Goal: Task Accomplishment & Management: Complete application form

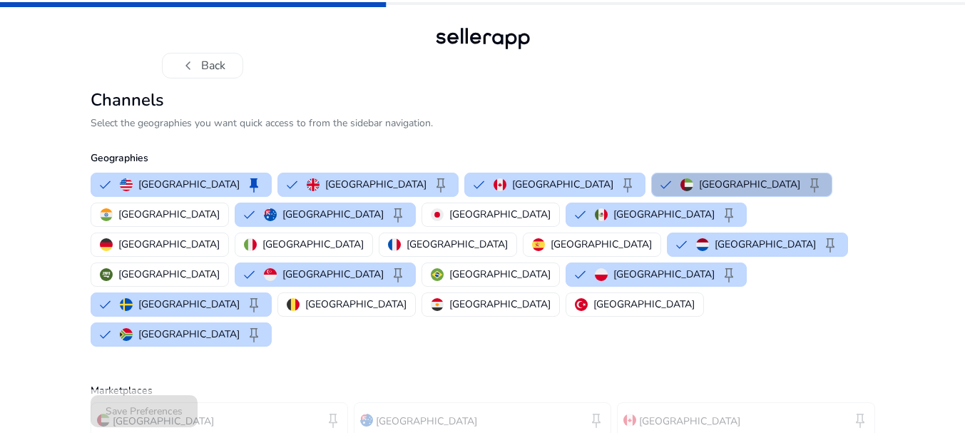
click at [227, 394] on div "Save Preferences" at bounding box center [483, 410] width 784 height 43
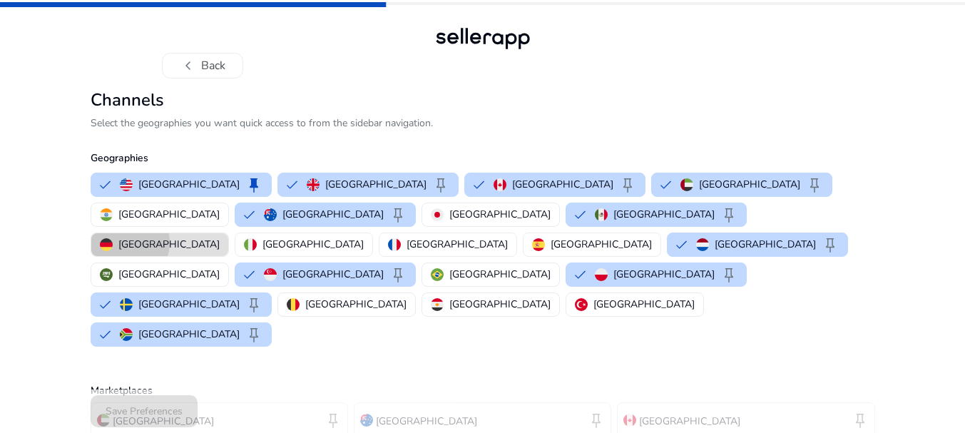
click at [220, 237] on p "Germany" at bounding box center [168, 244] width 101 height 15
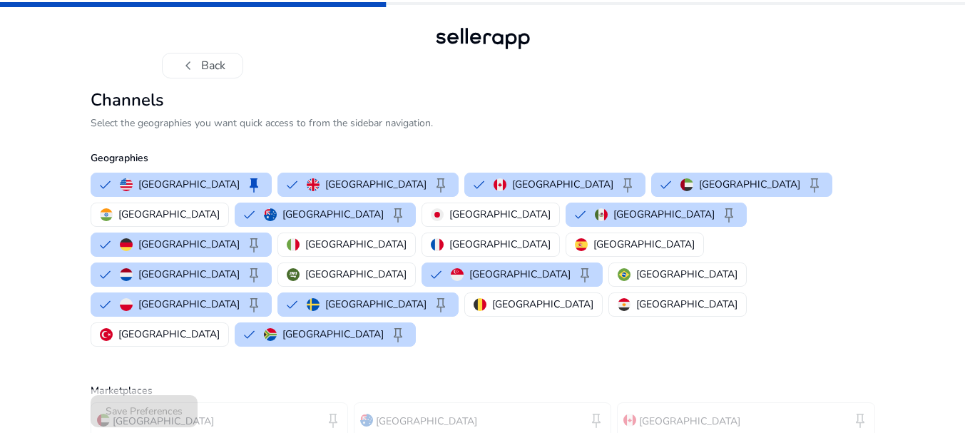
click at [333, 392] on div "Save Preferences" at bounding box center [483, 410] width 784 height 43
click at [591, 394] on div "Save Preferences" at bounding box center [483, 410] width 784 height 43
click at [593, 297] on p "Belgium" at bounding box center [542, 304] width 101 height 15
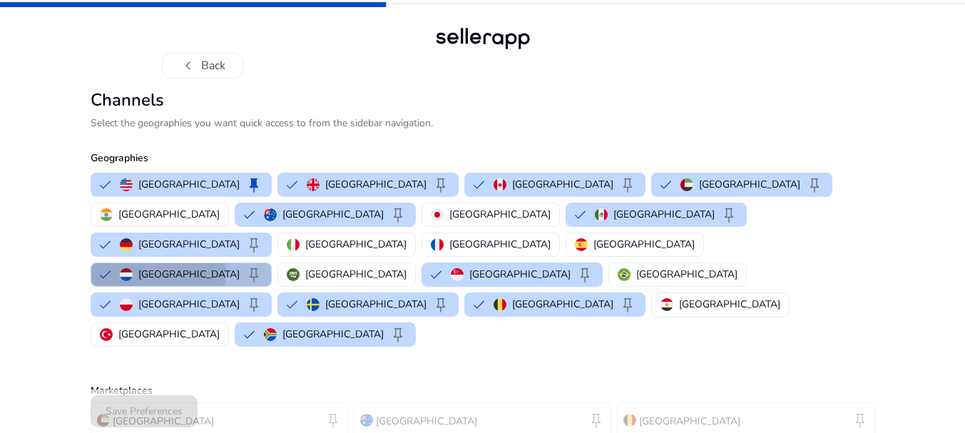
click at [271, 263] on button "Netherlands keep" at bounding box center [181, 274] width 180 height 23
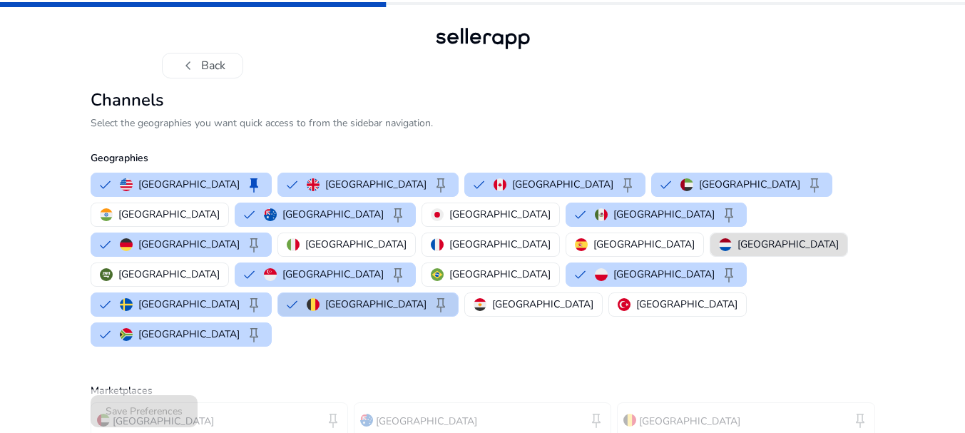
click at [426, 297] on p "Belgium" at bounding box center [375, 304] width 101 height 15
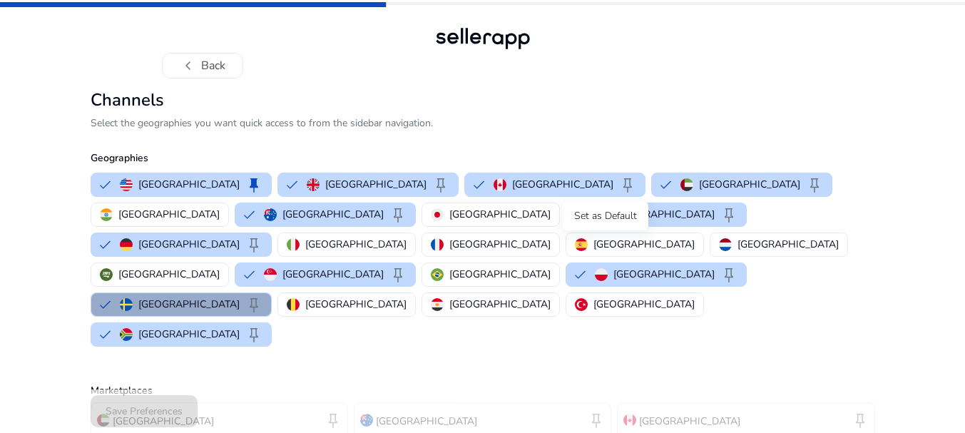
click at [262, 296] on span "keep" at bounding box center [253, 304] width 17 height 17
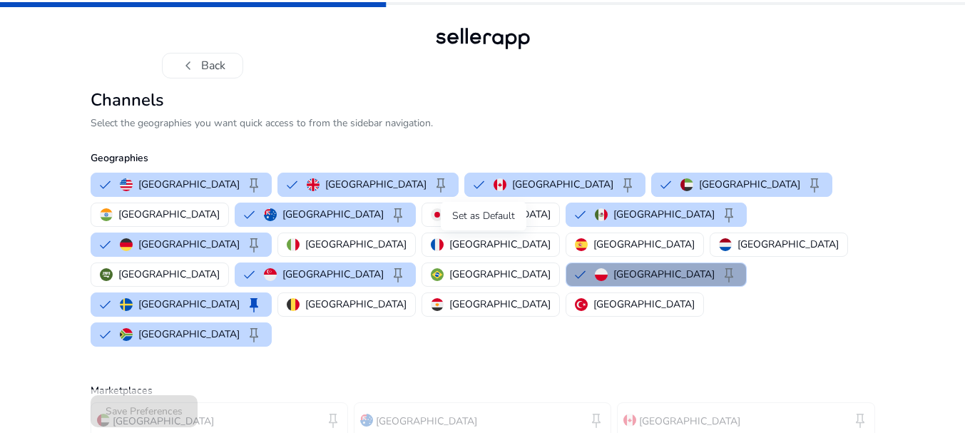
click at [720, 266] on span "keep" at bounding box center [728, 274] width 17 height 17
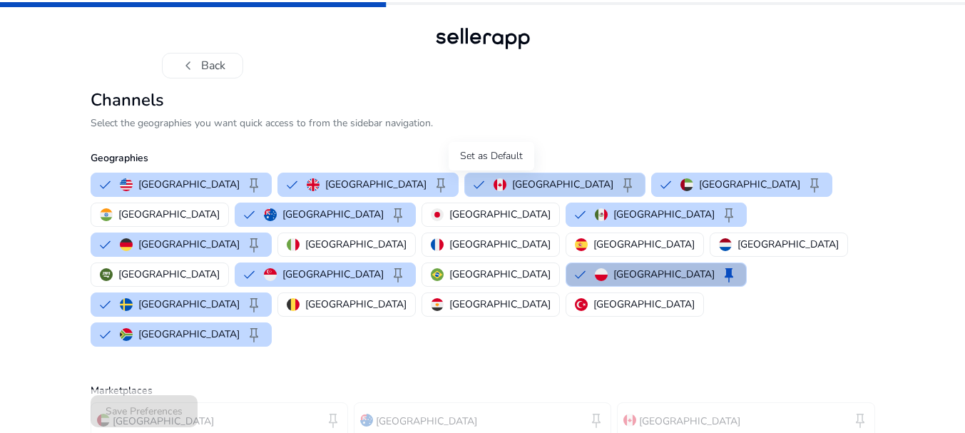
click at [619, 182] on span "keep" at bounding box center [627, 184] width 17 height 17
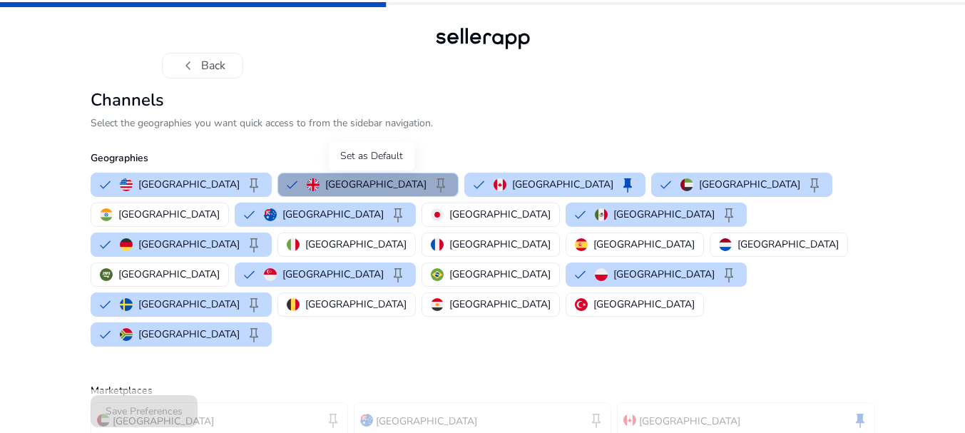
click at [432, 183] on span "keep" at bounding box center [440, 184] width 17 height 17
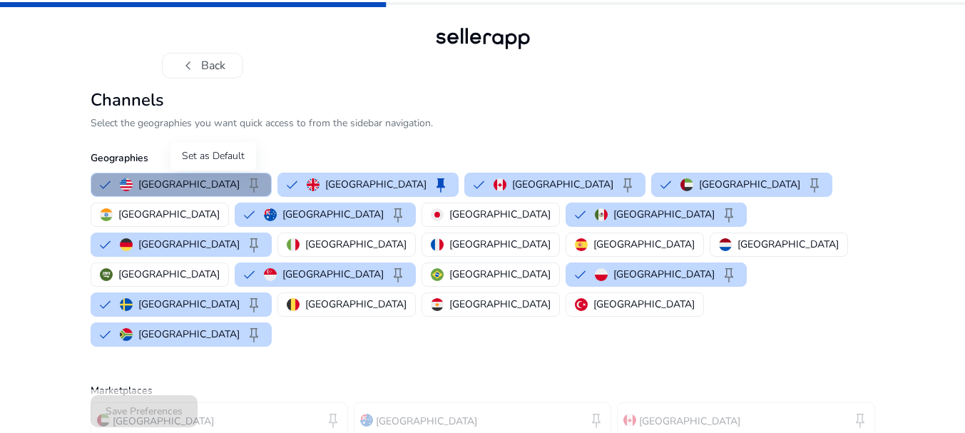
click at [245, 183] on span "keep" at bounding box center [253, 184] width 17 height 17
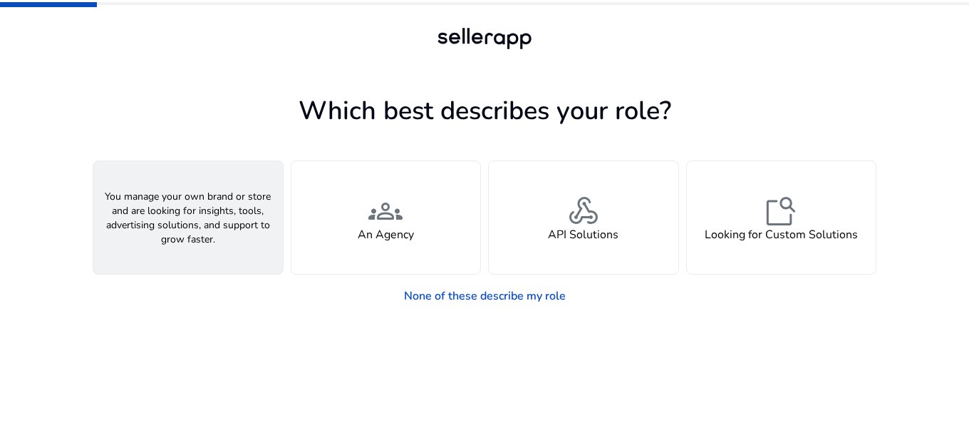
click at [171, 240] on h4 "A Seller" at bounding box center [188, 235] width 43 height 14
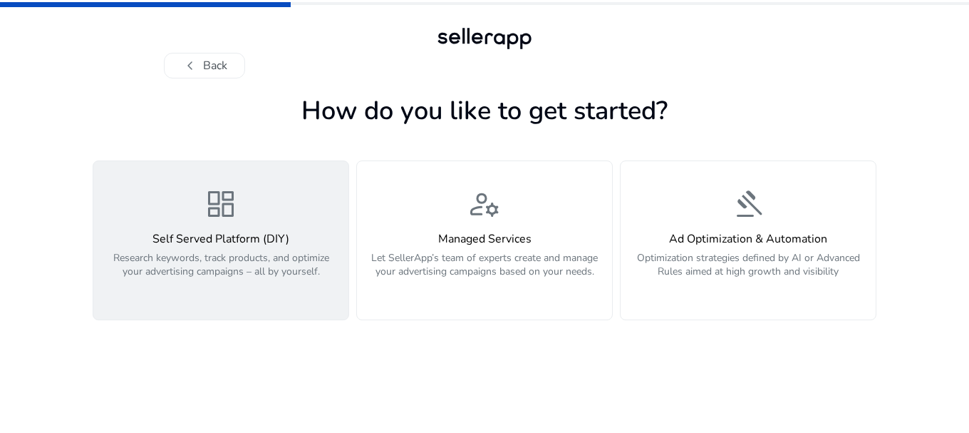
click at [262, 266] on p "Research keywords, track products, and optimize your advertising campaigns – al…" at bounding box center [221, 272] width 238 height 43
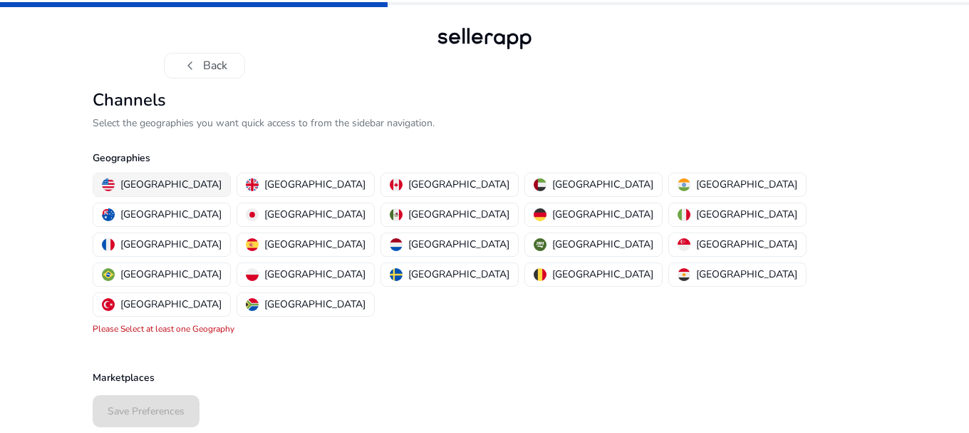
click at [150, 183] on p "United States" at bounding box center [170, 184] width 101 height 15
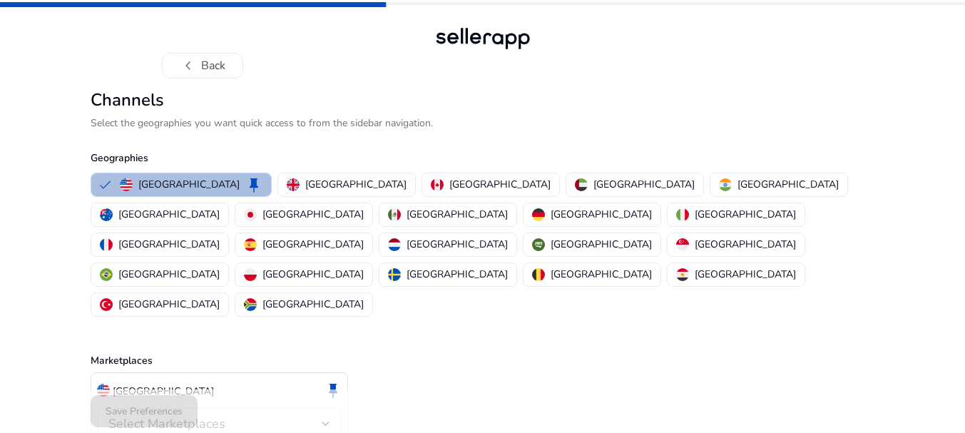
click at [263, 416] on div "Select Marketplaces" at bounding box center [214, 424] width 213 height 16
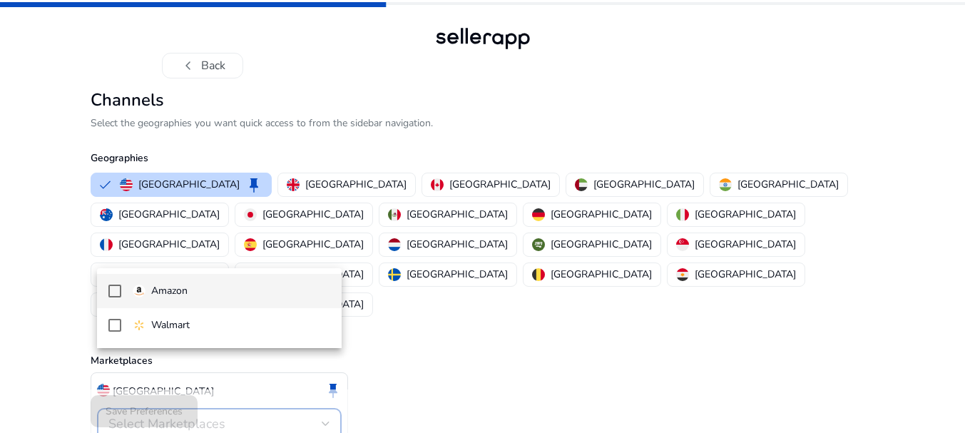
click at [120, 292] on mat-pseudo-checkbox at bounding box center [114, 290] width 13 height 13
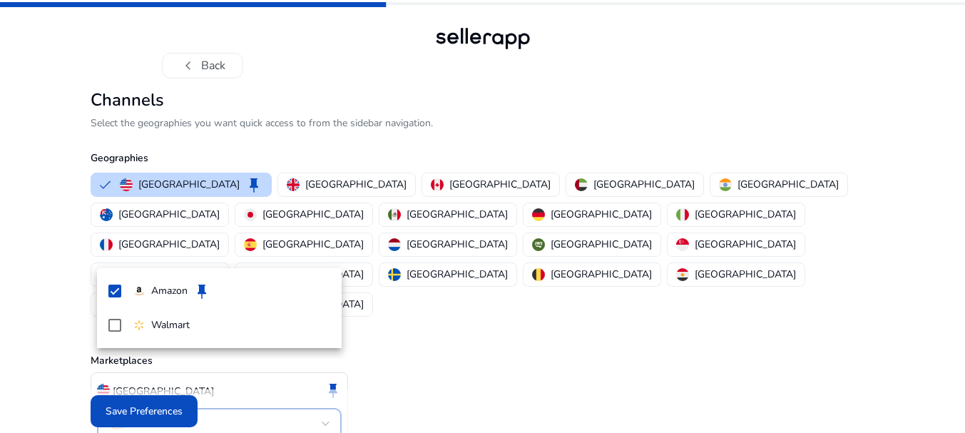
click at [156, 404] on div at bounding box center [482, 216] width 965 height 433
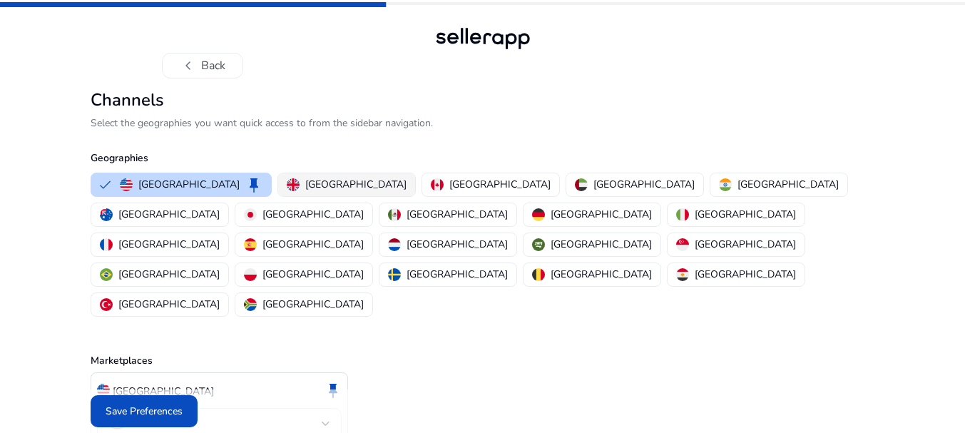
click at [305, 192] on p "United Kingdom" at bounding box center [355, 184] width 101 height 15
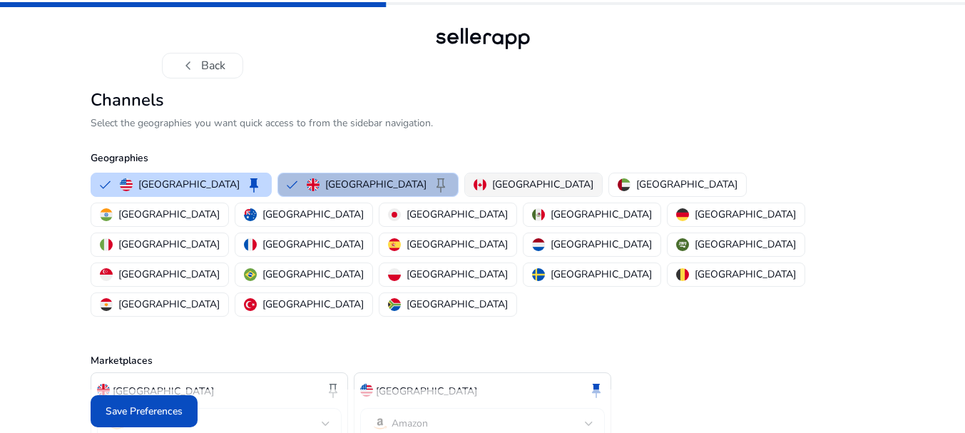
click at [492, 188] on p "Canada" at bounding box center [542, 184] width 101 height 15
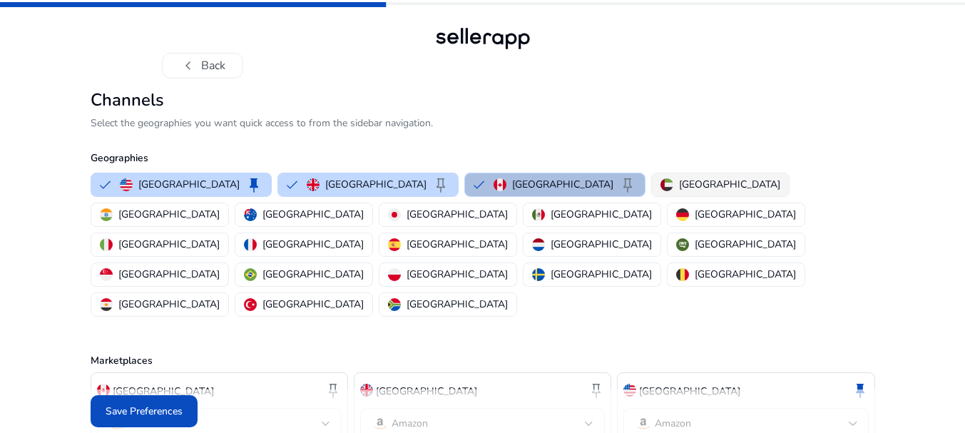
click at [679, 181] on p "United Arab Emirates" at bounding box center [729, 184] width 101 height 15
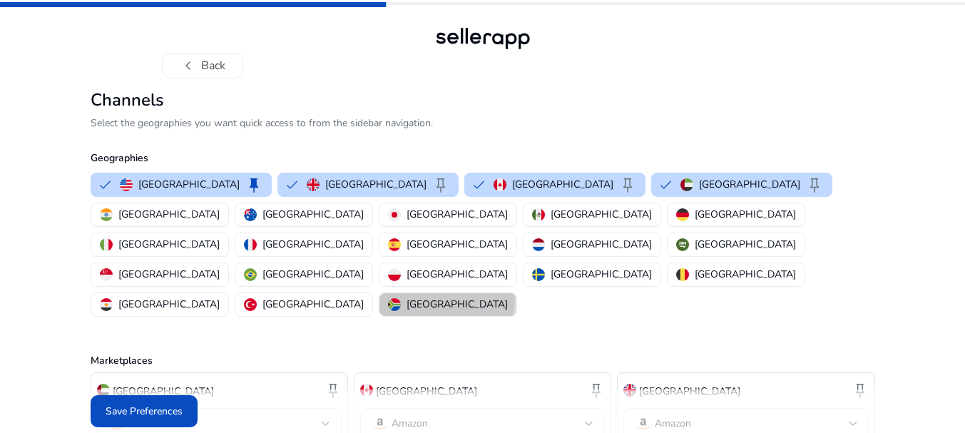
click at [508, 297] on p "South Africa" at bounding box center [456, 304] width 101 height 15
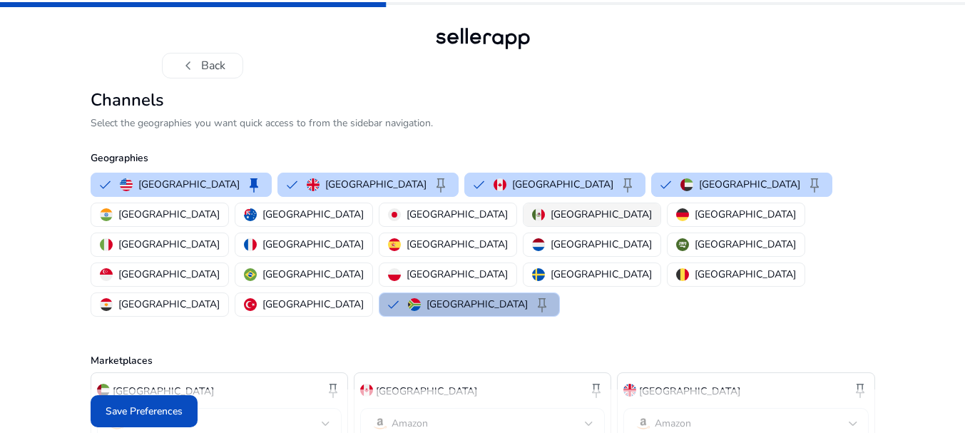
click at [550, 218] on p "Mexico" at bounding box center [600, 214] width 101 height 15
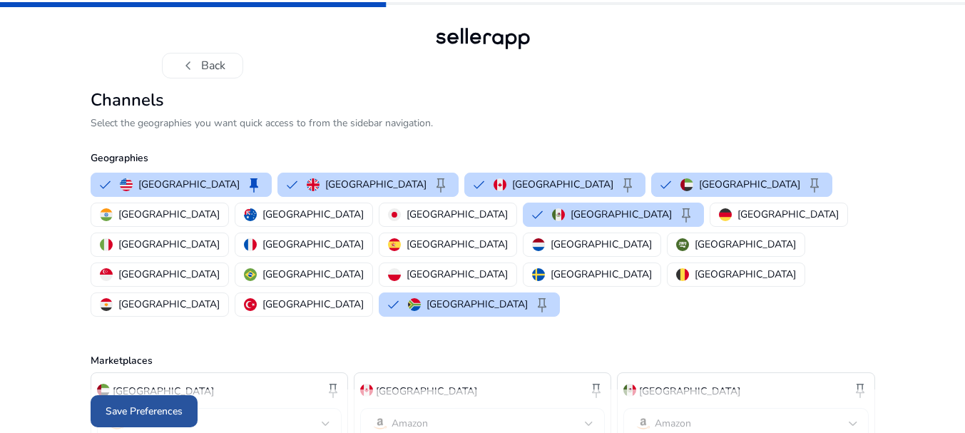
click at [138, 403] on span at bounding box center [144, 411] width 107 height 34
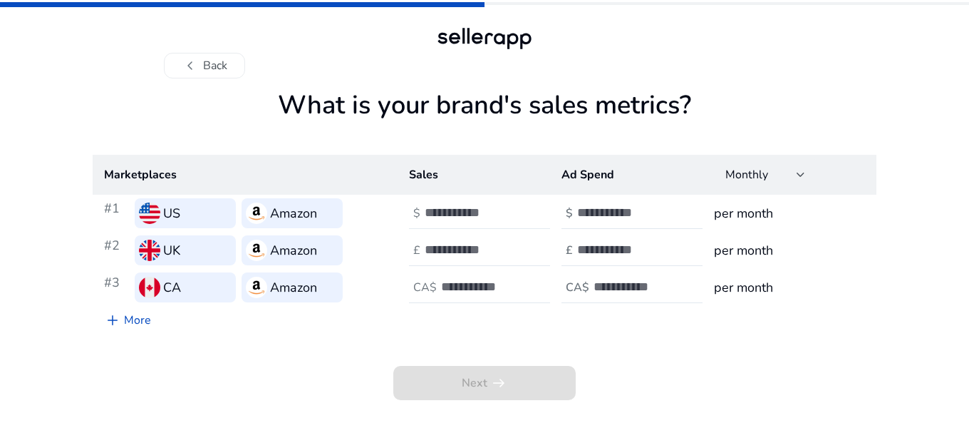
click at [470, 215] on input "number" at bounding box center [473, 213] width 96 height 16
type input "*"
click at [515, 207] on input "*" at bounding box center [473, 213] width 96 height 16
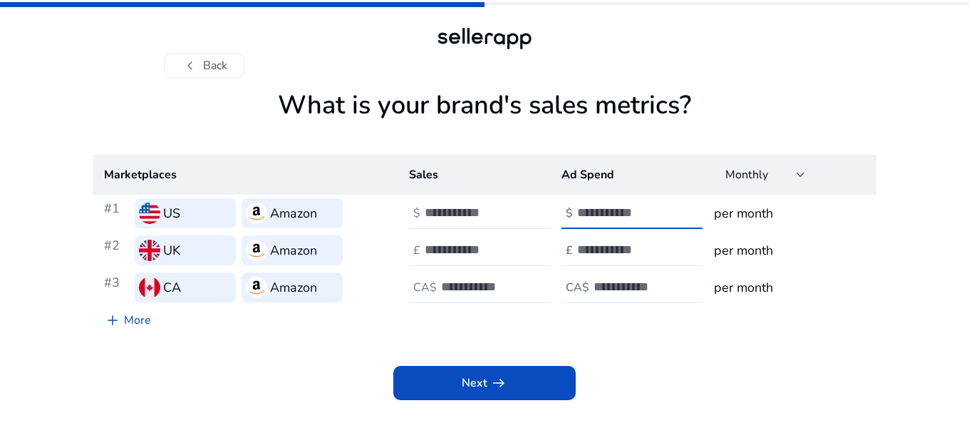
type input "*"
click at [666, 210] on input "*" at bounding box center [625, 213] width 96 height 16
click at [498, 220] on input "*" at bounding box center [473, 213] width 96 height 16
click at [513, 212] on input "*" at bounding box center [473, 213] width 96 height 16
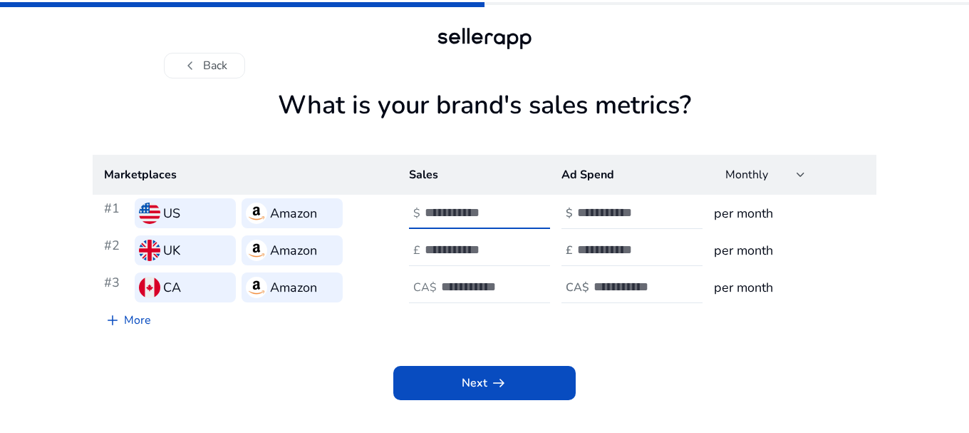
click at [513, 212] on input "*" at bounding box center [473, 213] width 96 height 16
click at [513, 212] on input "***" at bounding box center [473, 213] width 96 height 16
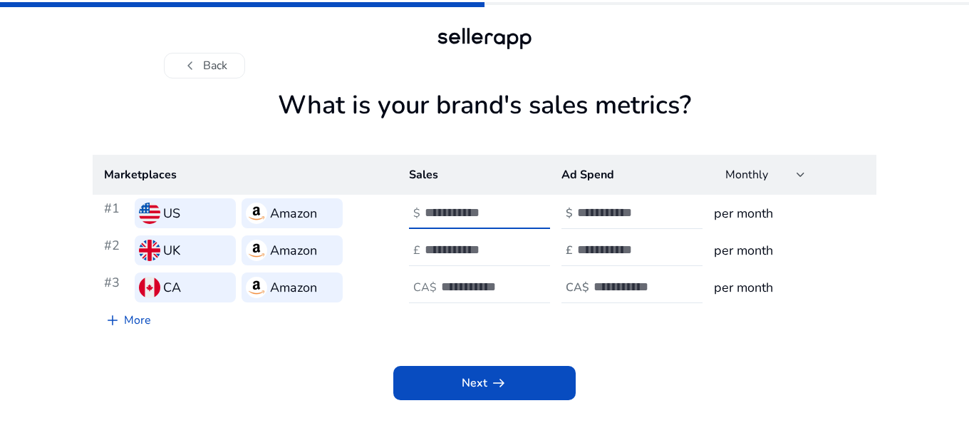
click at [513, 212] on input "***" at bounding box center [473, 213] width 96 height 16
type input "***"
click at [515, 212] on input "***" at bounding box center [473, 213] width 96 height 16
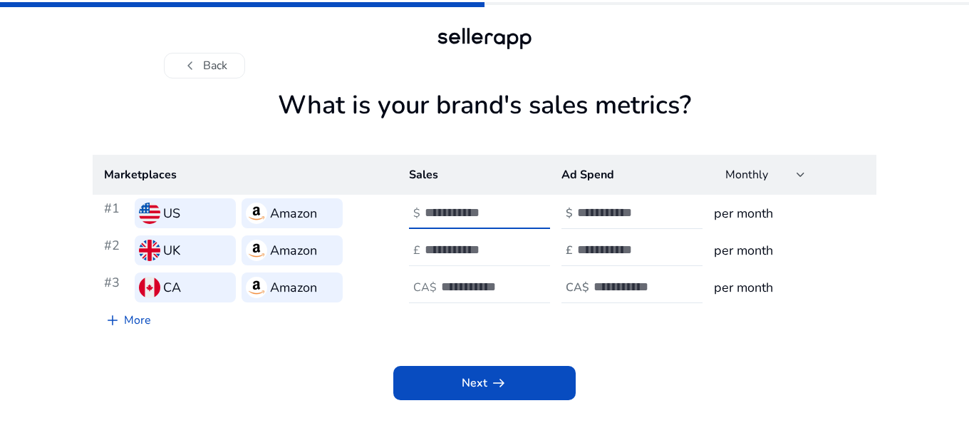
click at [519, 239] on div at bounding box center [489, 250] width 128 height 31
click at [513, 256] on input "**" at bounding box center [473, 250] width 96 height 16
click at [513, 250] on input "***" at bounding box center [473, 250] width 96 height 16
click at [513, 243] on input "***" at bounding box center [473, 250] width 96 height 16
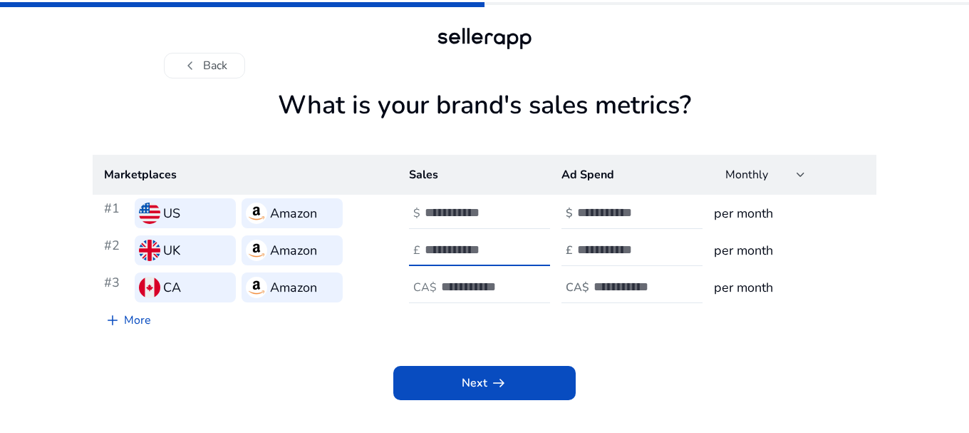
click at [513, 243] on input "**" at bounding box center [473, 250] width 96 height 16
click at [492, 250] on input "**" at bounding box center [473, 250] width 96 height 16
type input "****"
click at [587, 252] on input "number" at bounding box center [625, 250] width 96 height 16
type input "*"
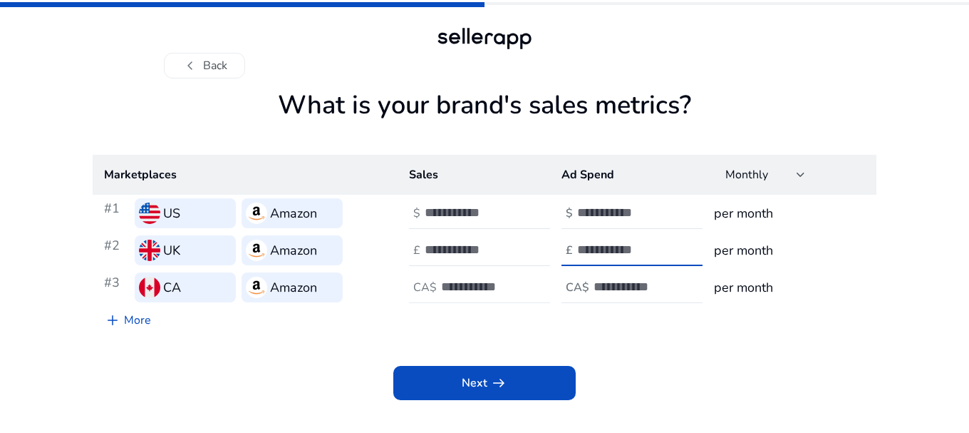
click at [478, 280] on input "number" at bounding box center [489, 287] width 96 height 16
type input "*****"
click at [583, 283] on h4 "CA$" at bounding box center [578, 288] width 24 height 14
click at [483, 212] on input "***" at bounding box center [473, 213] width 96 height 16
type input "*****"
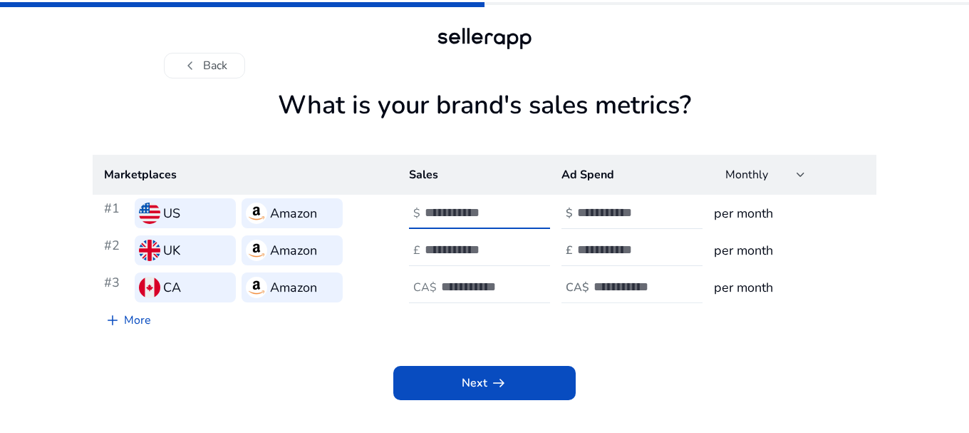
click at [574, 274] on div "CA$" at bounding box center [642, 287] width 160 height 31
click at [587, 292] on h4 "CA$" at bounding box center [578, 288] width 24 height 14
type input "**"
click at [132, 317] on link "add More" at bounding box center [128, 320] width 70 height 29
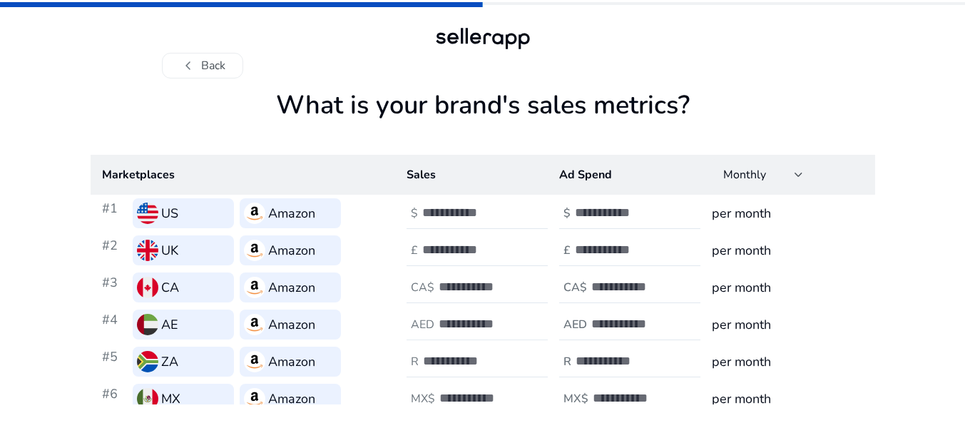
click at [488, 318] on input "number" at bounding box center [486, 324] width 96 height 16
type input "*****"
click at [591, 318] on input "number" at bounding box center [639, 324] width 96 height 16
type input "*"
click at [495, 356] on input "number" at bounding box center [471, 361] width 96 height 16
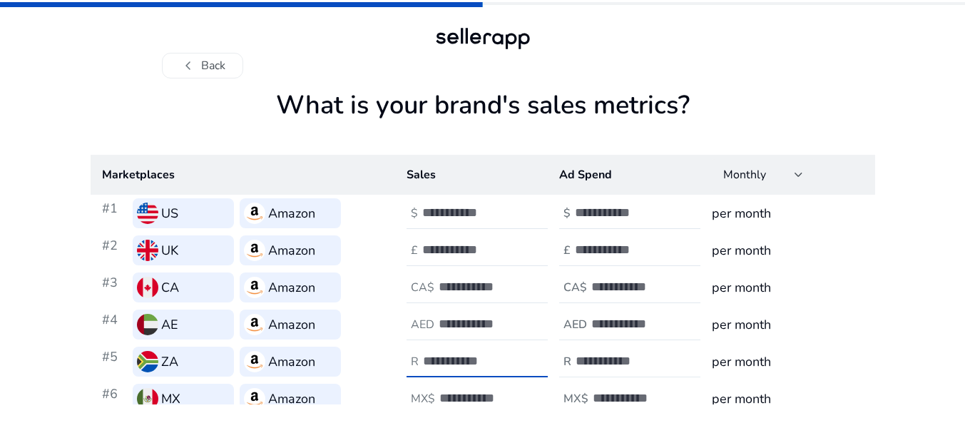
type input "*****"
click at [581, 356] on input "number" at bounding box center [623, 361] width 96 height 16
type input "*"
click at [498, 396] on input "number" at bounding box center [487, 398] width 96 height 16
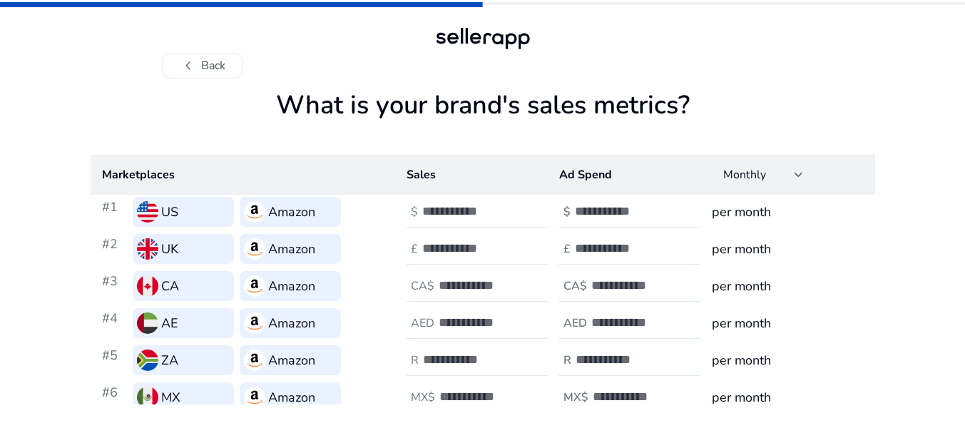
type input "*****"
click at [595, 401] on input "number" at bounding box center [640, 397] width 96 height 16
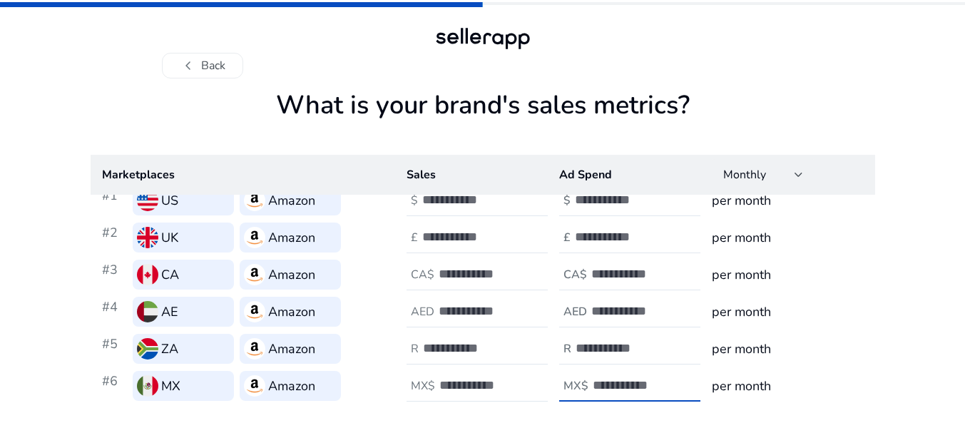
scroll to position [0, 0]
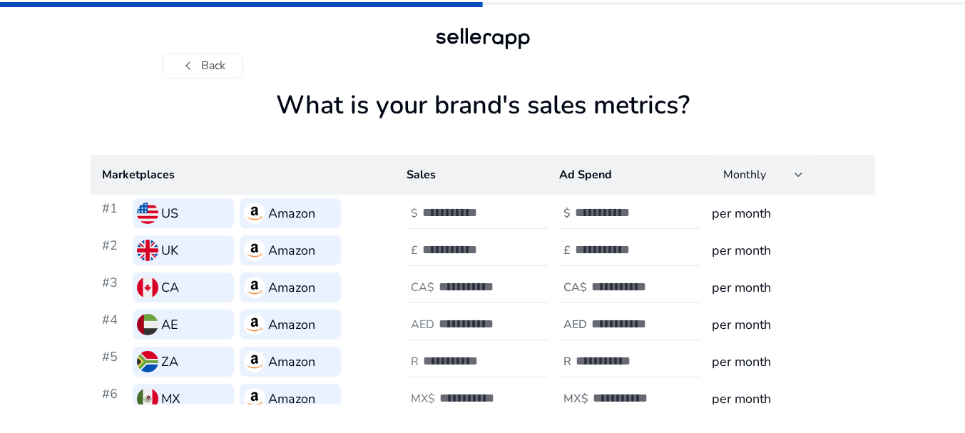
type input "*"
click at [794, 174] on div at bounding box center [798, 175] width 9 height 6
click at [794, 174] on div at bounding box center [482, 216] width 965 height 433
click at [331, 399] on div "Amazon" at bounding box center [290, 399] width 101 height 30
click at [354, 390] on div "#6 MX Amazon" at bounding box center [243, 399] width 282 height 30
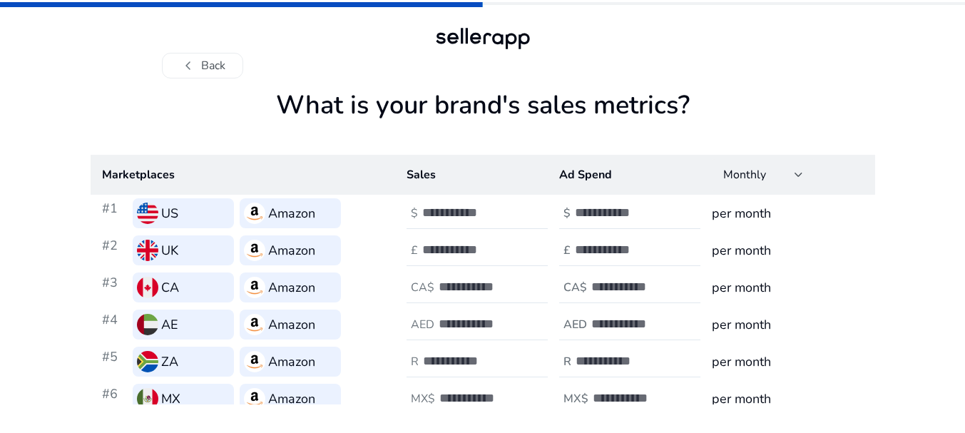
click at [493, 389] on div "*****" at bounding box center [503, 398] width 128 height 31
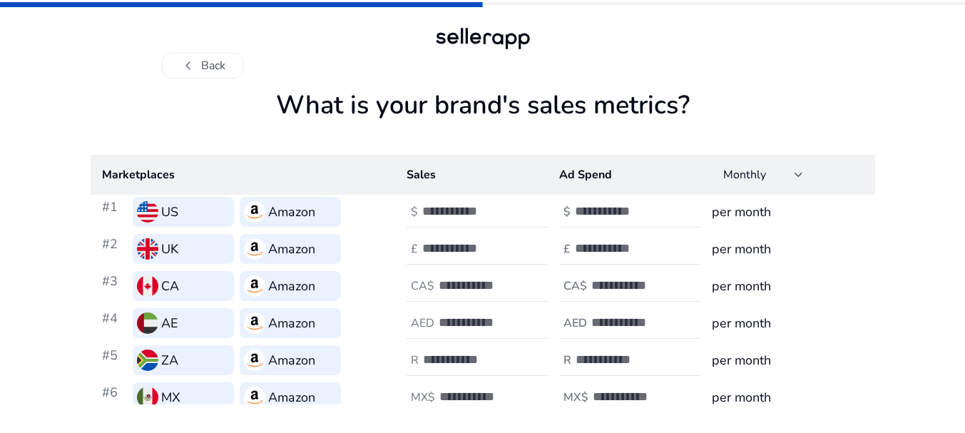
scroll to position [66, 0]
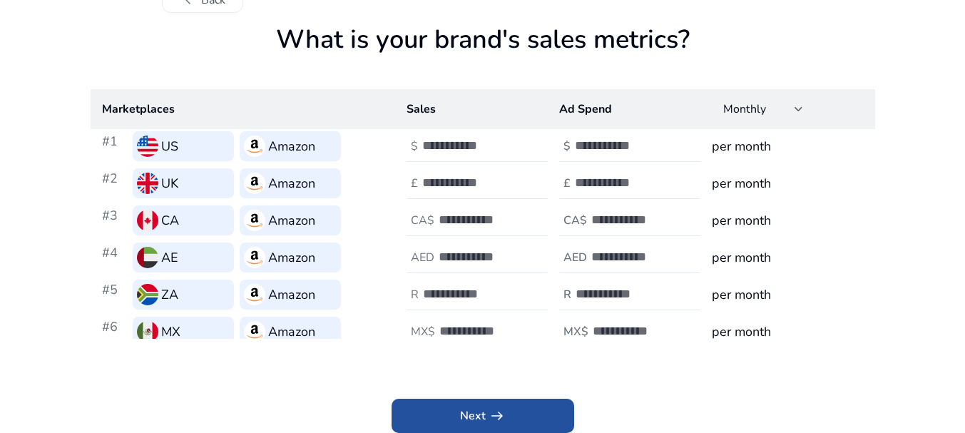
click at [460, 413] on span "Next arrow_right_alt" at bounding box center [483, 415] width 46 height 17
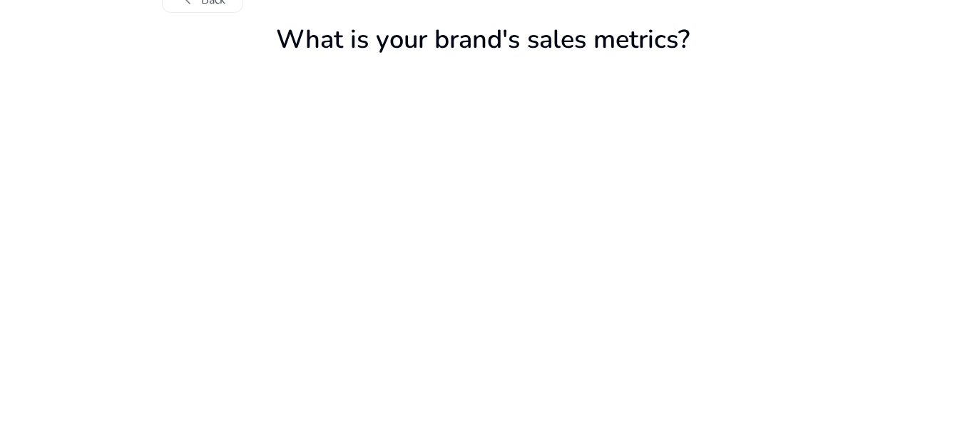
scroll to position [0, 0]
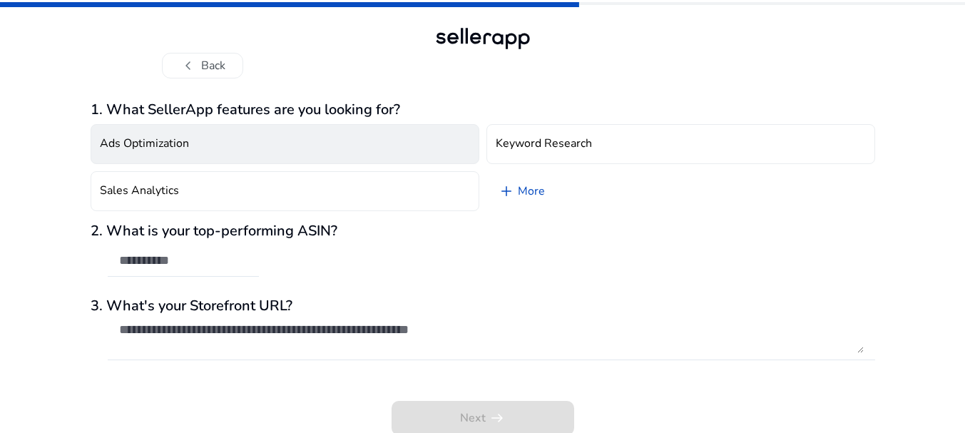
click at [334, 139] on button "Ads Optimization" at bounding box center [285, 144] width 389 height 40
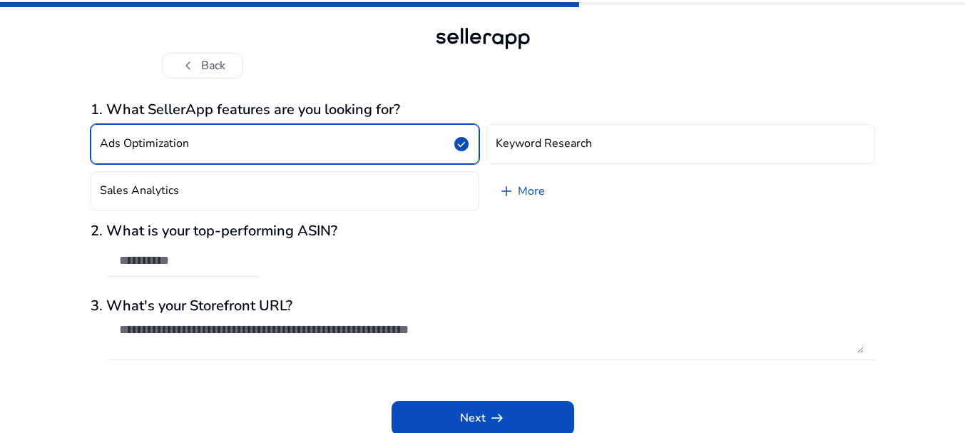
click at [396, 143] on button "Ads Optimization check_circle" at bounding box center [285, 144] width 389 height 40
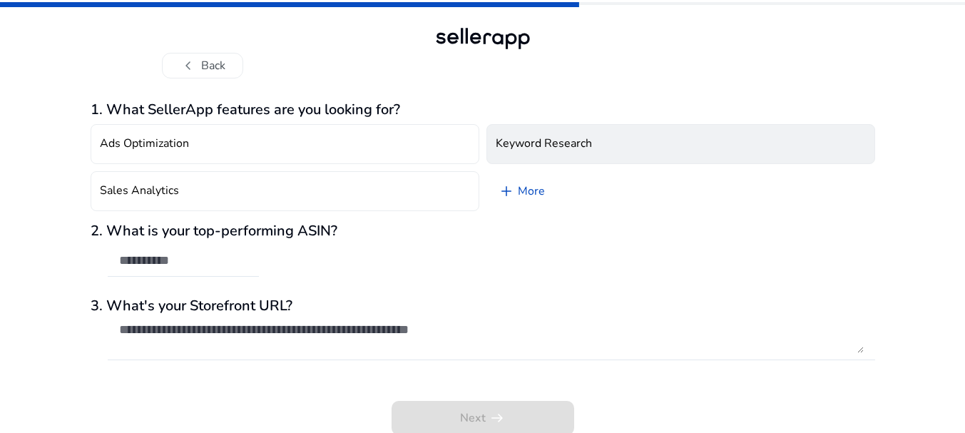
click at [537, 143] on h4 "Keyword Research" at bounding box center [543, 144] width 96 height 14
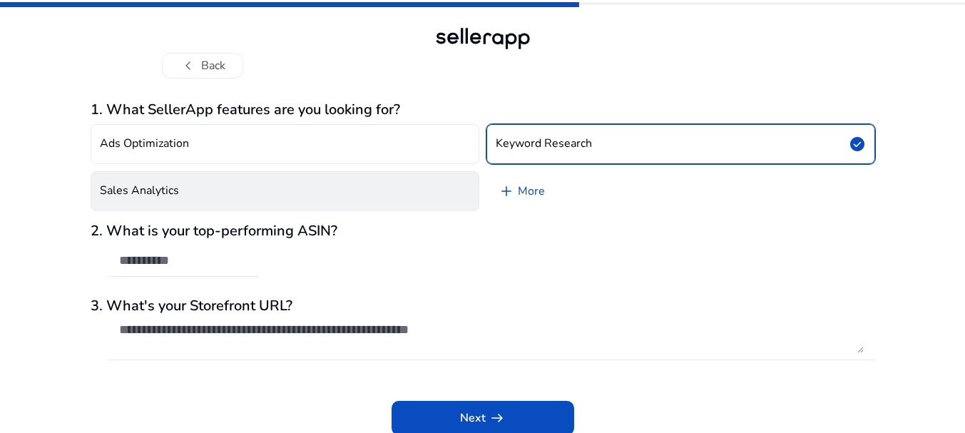
click at [409, 190] on button "Sales Analytics" at bounding box center [285, 191] width 389 height 40
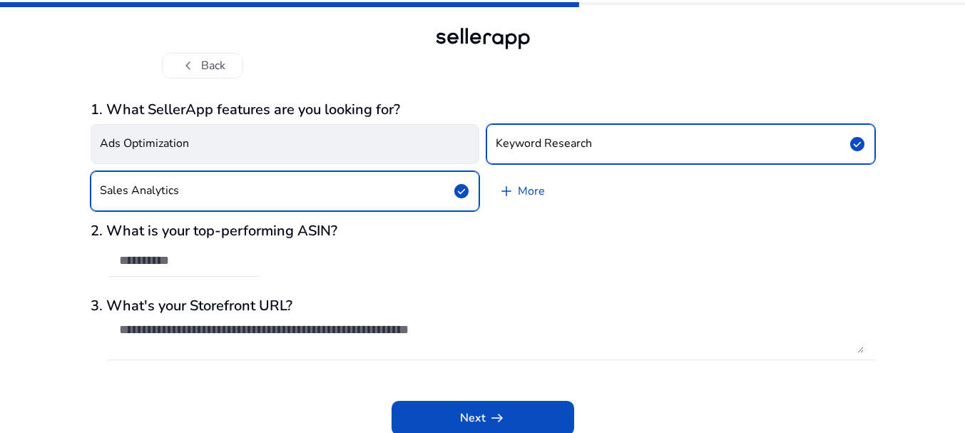
click at [356, 156] on button "Ads Optimization" at bounding box center [285, 144] width 389 height 40
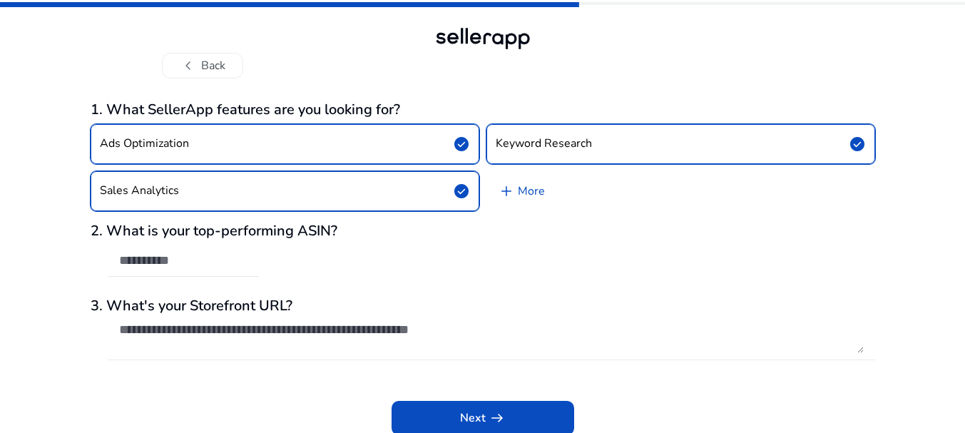
click at [328, 343] on textarea at bounding box center [491, 337] width 744 height 31
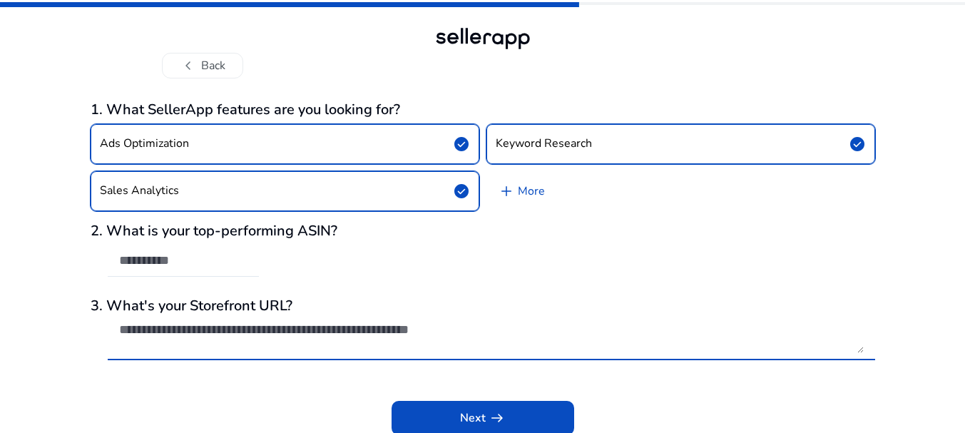
click at [328, 343] on textarea at bounding box center [491, 337] width 744 height 31
paste textarea "**********"
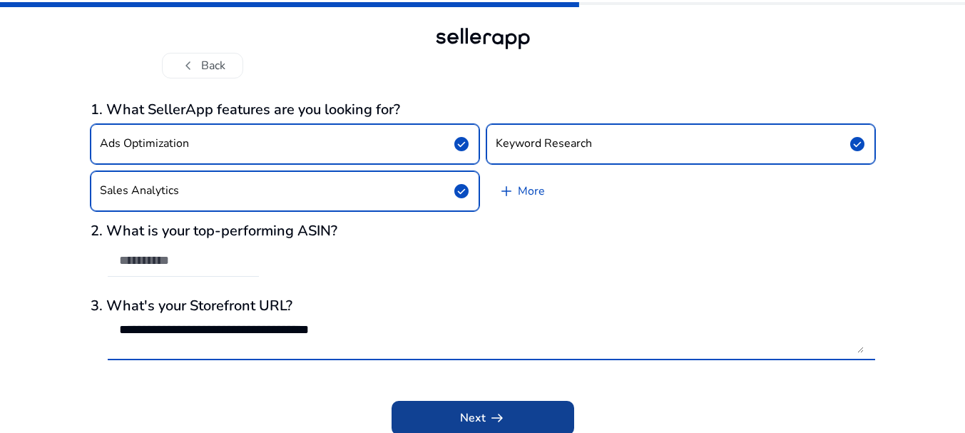
type textarea "**********"
click at [456, 411] on span at bounding box center [482, 418] width 182 height 34
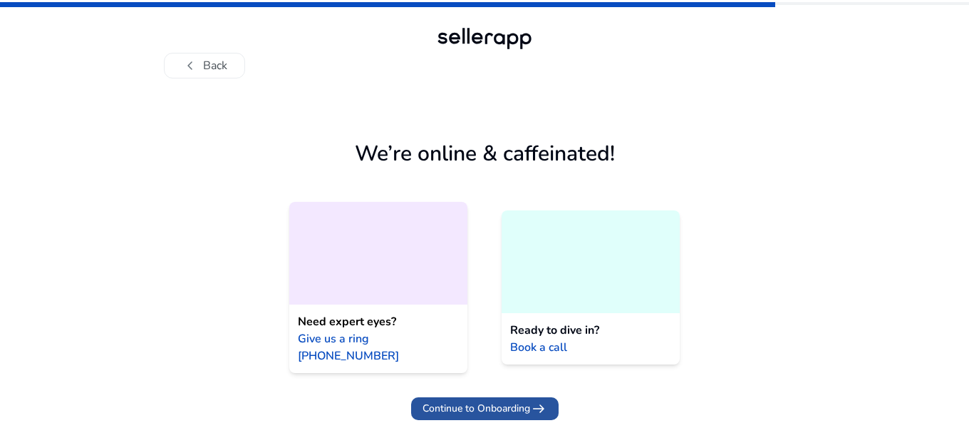
click at [505, 401] on span "Continue to Onboarding" at bounding box center [477, 408] width 108 height 15
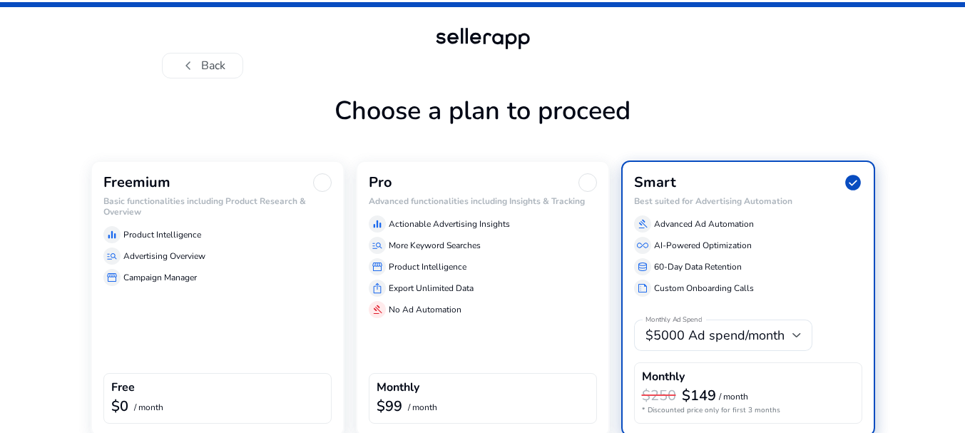
click at [317, 182] on div at bounding box center [322, 182] width 19 height 19
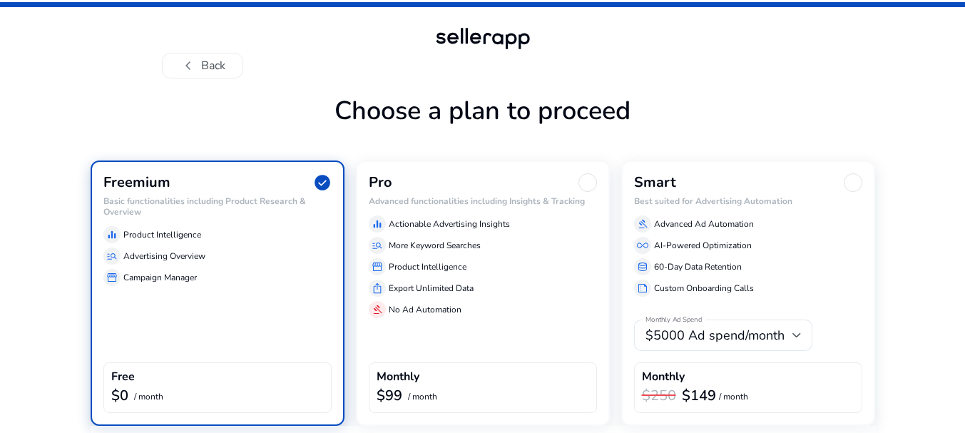
scroll to position [56, 0]
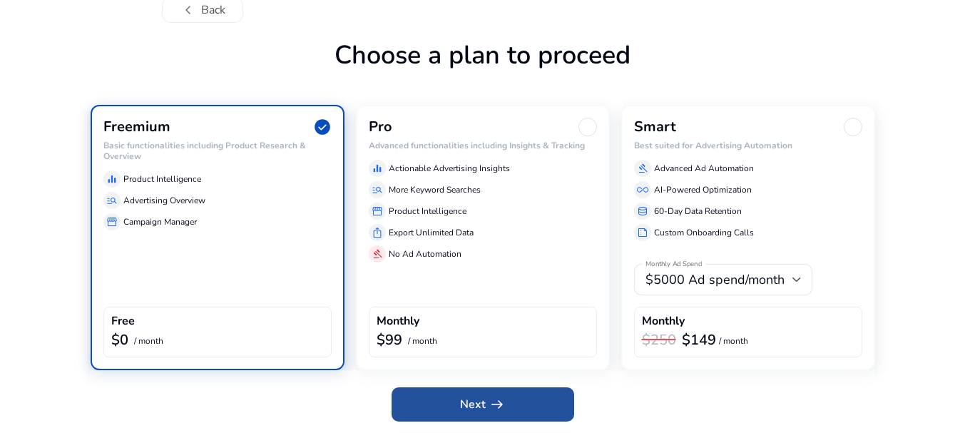
click at [457, 401] on span at bounding box center [482, 404] width 182 height 34
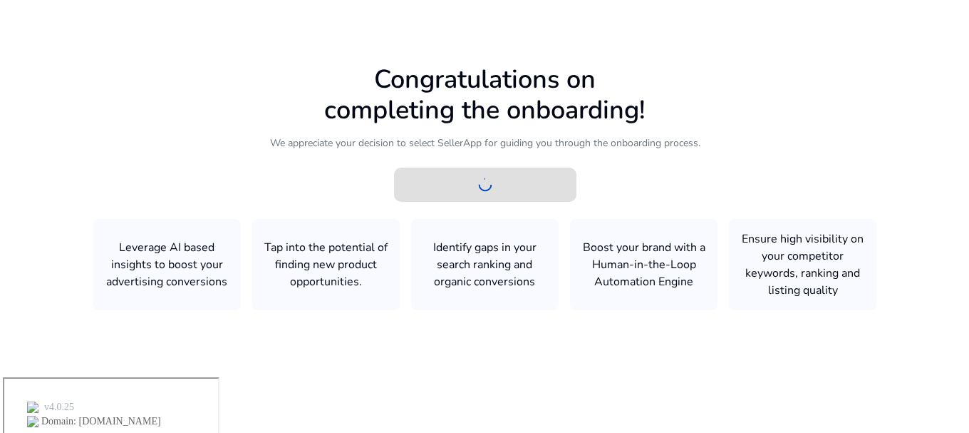
scroll to position [0, 0]
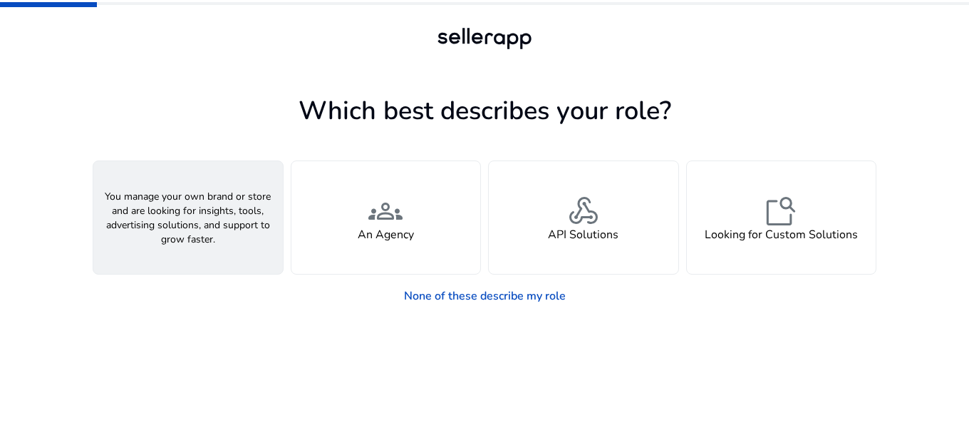
click at [198, 224] on span "person" at bounding box center [188, 211] width 34 height 34
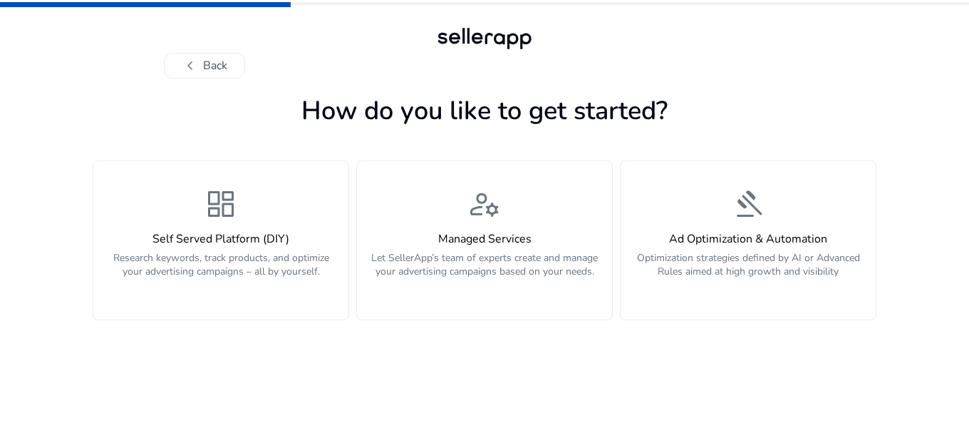
click at [198, 224] on div "dashboard Self Served Platform (DIY) Research keywords, track products, and opt…" at bounding box center [221, 240] width 238 height 107
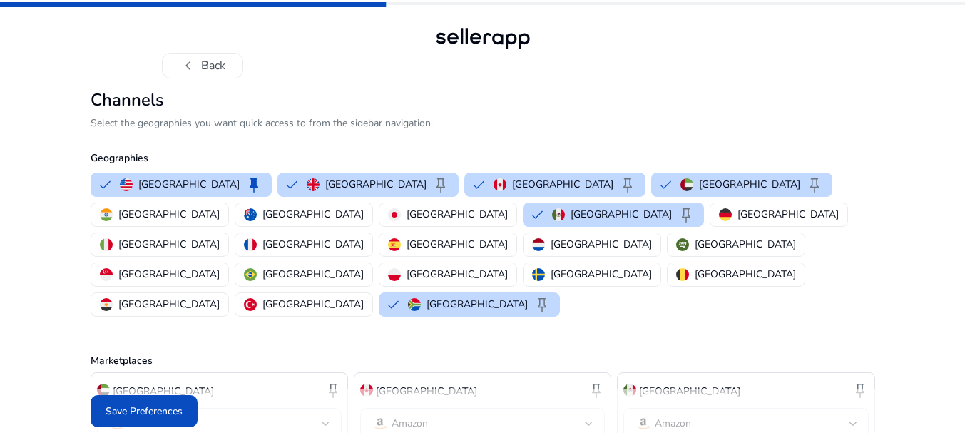
scroll to position [96, 0]
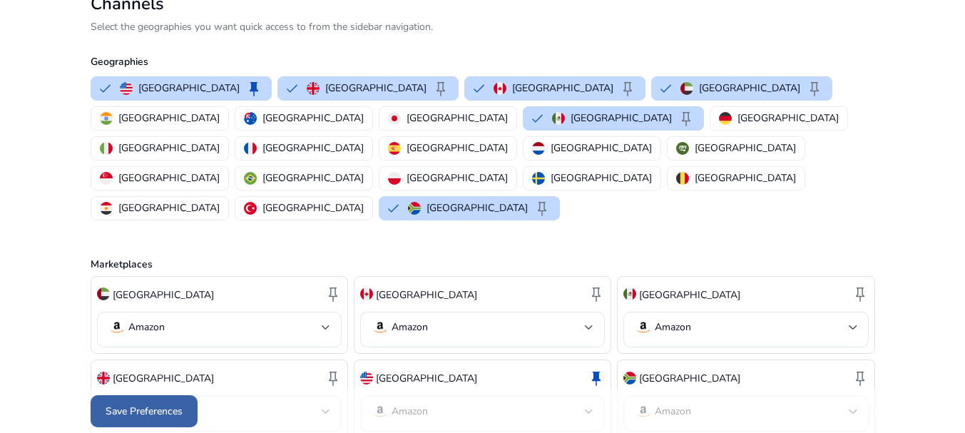
click at [155, 407] on span "Save Preferences" at bounding box center [144, 410] width 77 height 15
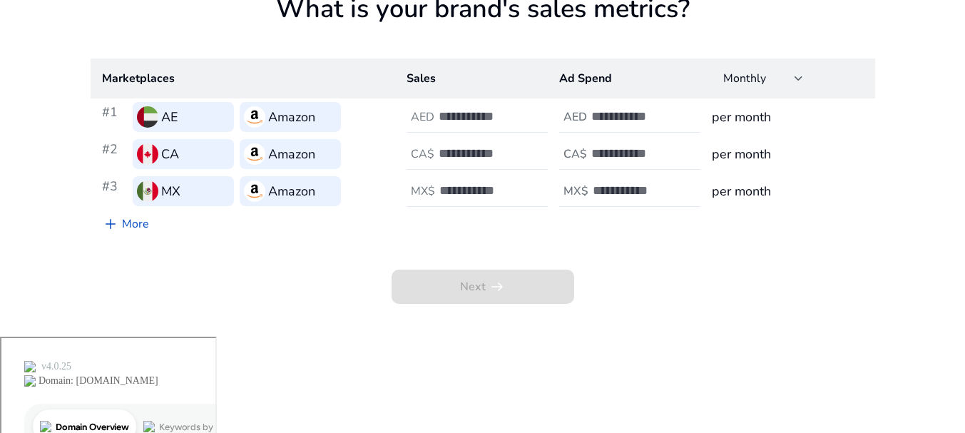
scroll to position [0, 0]
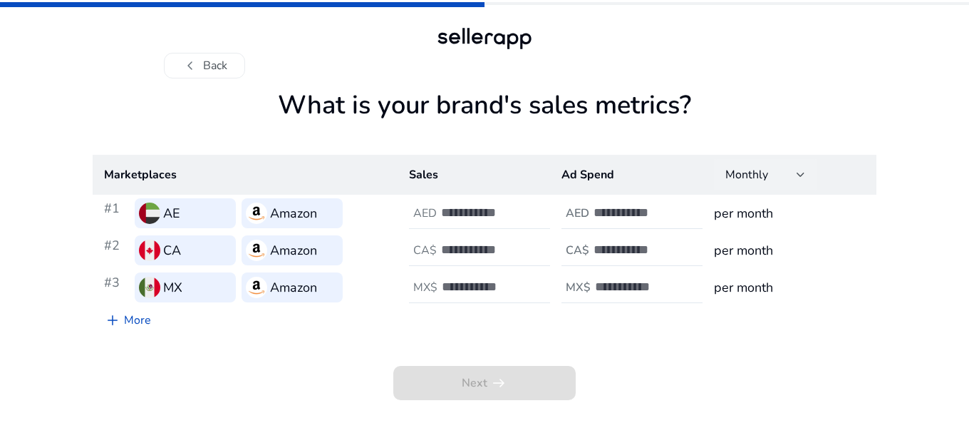
click at [464, 215] on input "number" at bounding box center [489, 213] width 96 height 16
type input "*"
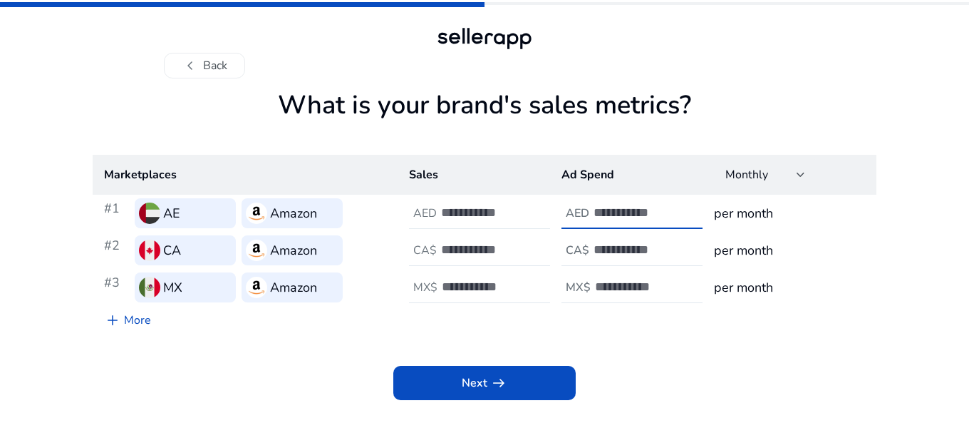
type input "*"
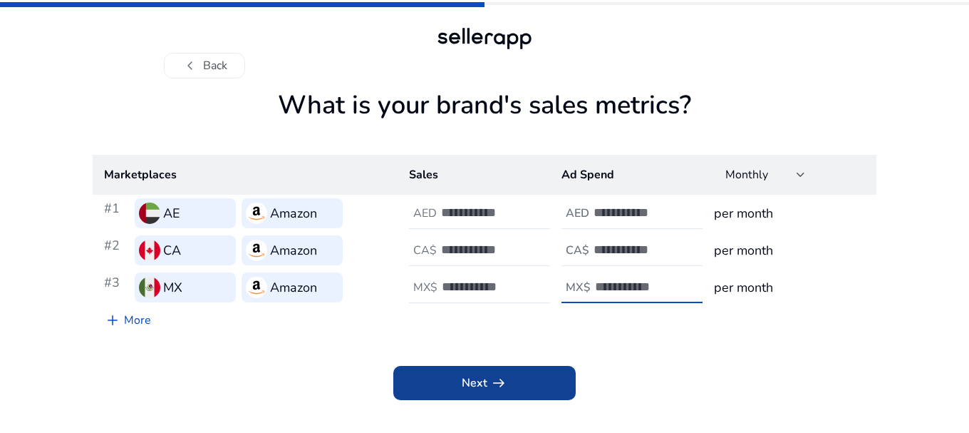
type input "*"
click at [457, 384] on span at bounding box center [485, 383] width 182 height 34
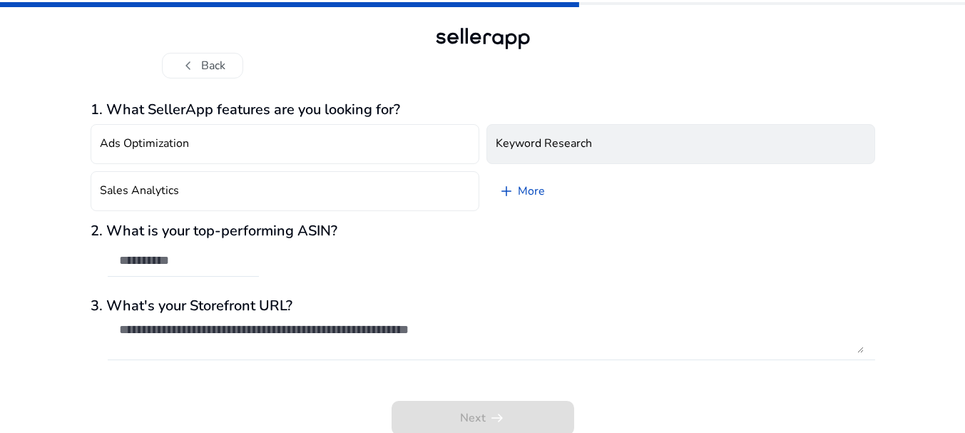
click at [507, 146] on h4 "Keyword Research" at bounding box center [543, 144] width 96 height 14
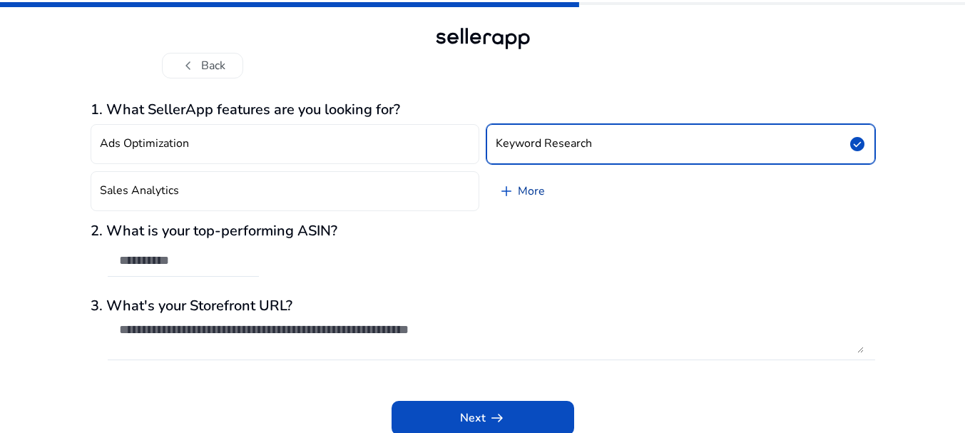
click at [525, 194] on link "add More" at bounding box center [521, 191] width 70 height 40
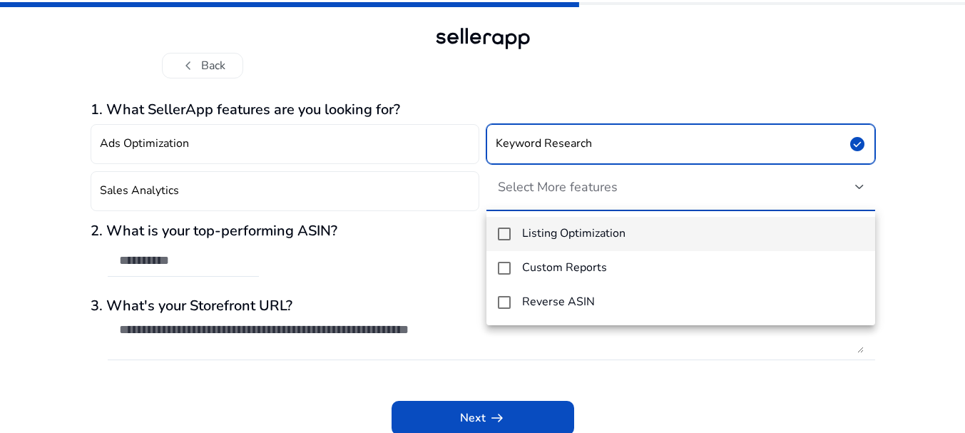
click at [431, 187] on div at bounding box center [482, 216] width 965 height 433
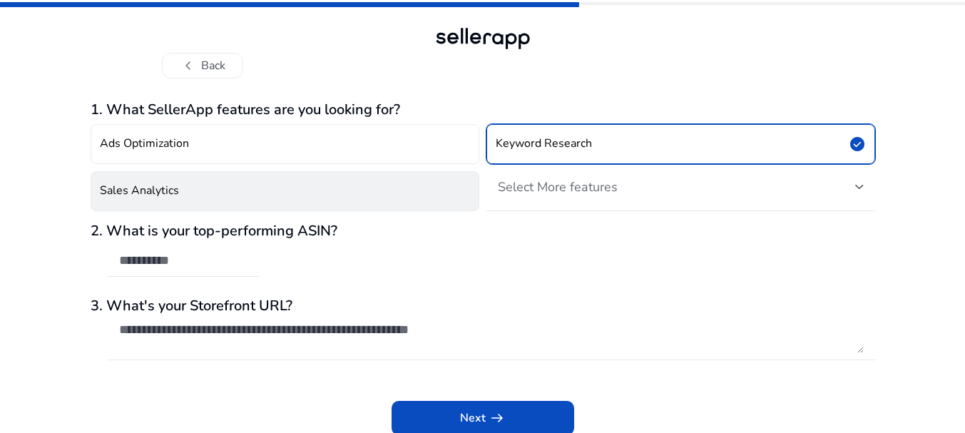
click at [447, 206] on button "Sales Analytics" at bounding box center [285, 191] width 389 height 40
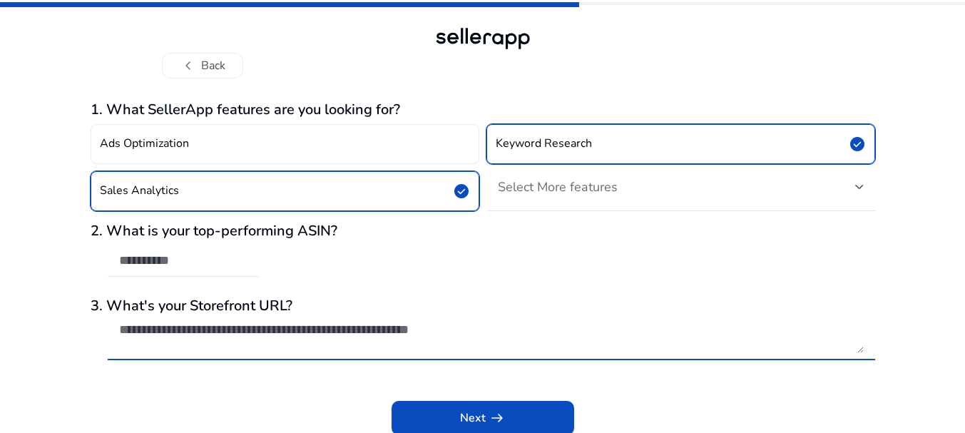
click at [277, 334] on textarea at bounding box center [491, 337] width 744 height 31
paste textarea "**********"
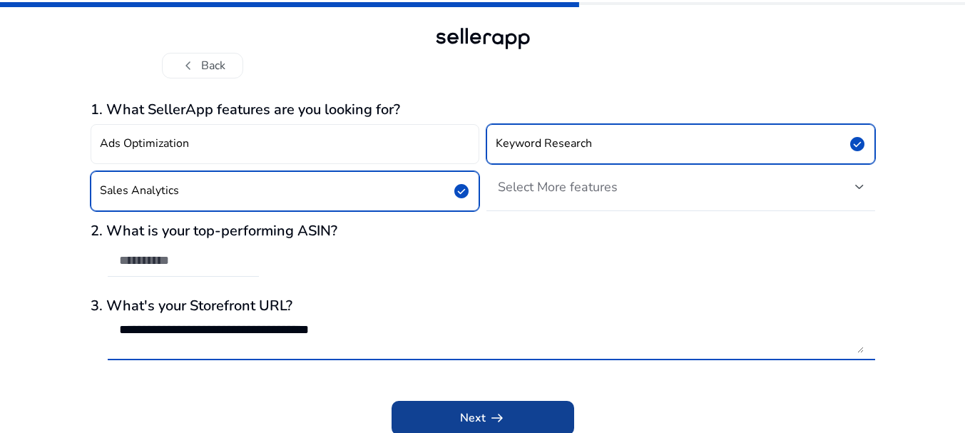
type textarea "**********"
click at [480, 408] on span at bounding box center [482, 418] width 182 height 34
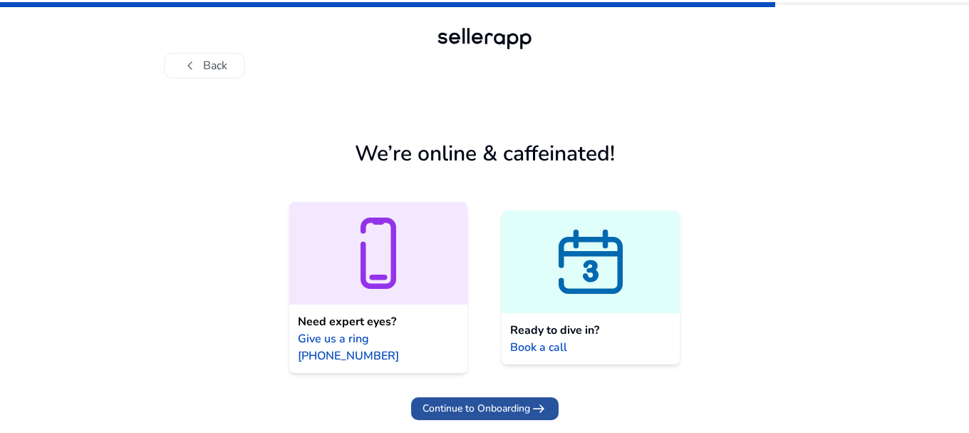
click at [488, 401] on span "Continue to Onboarding" at bounding box center [477, 408] width 108 height 15
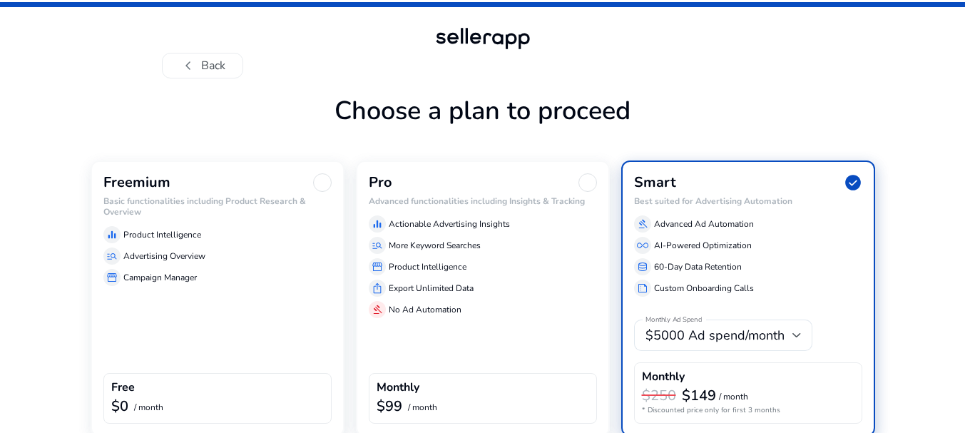
click at [270, 230] on div "equalizer Product Intelligence" at bounding box center [217, 234] width 228 height 17
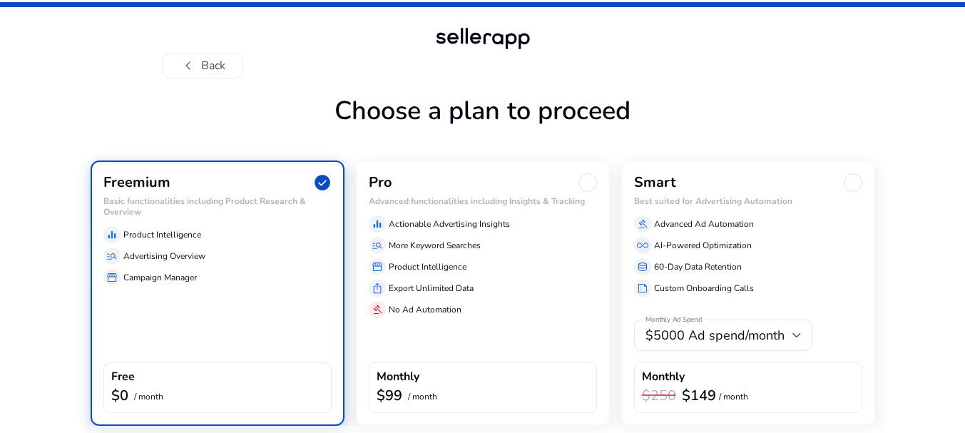
scroll to position [56, 0]
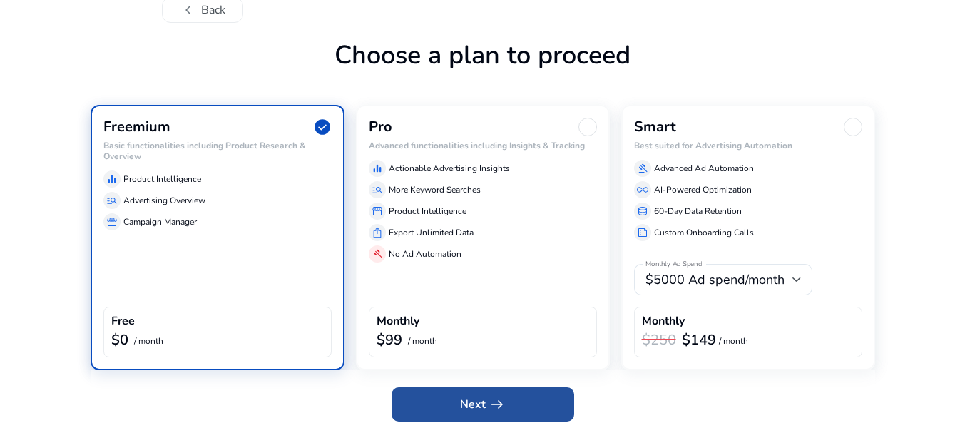
click at [502, 412] on span "arrow_right_alt" at bounding box center [496, 404] width 17 height 17
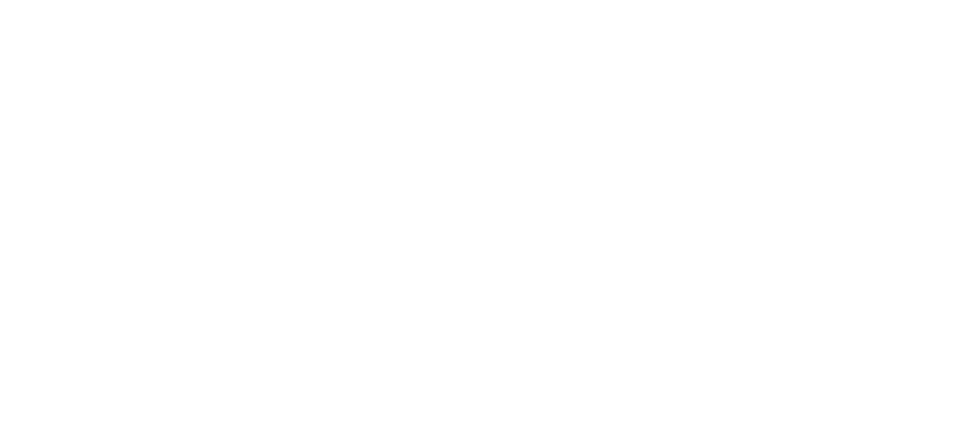
scroll to position [0, 0]
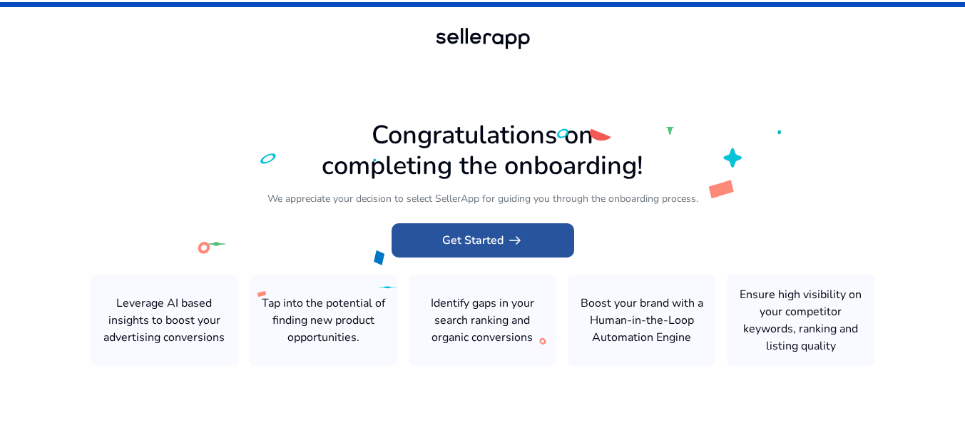
click at [491, 245] on span "Get Started arrow_right_alt" at bounding box center [482, 240] width 81 height 17
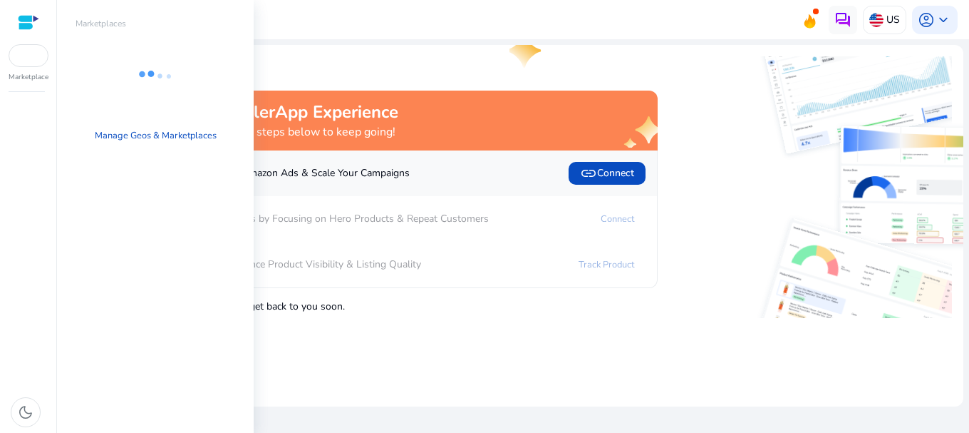
click at [31, 53] on div at bounding box center [29, 55] width 40 height 23
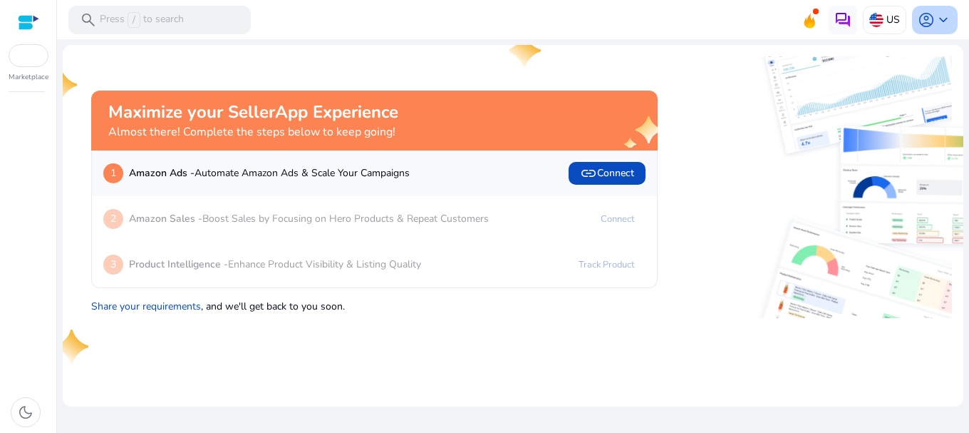
click at [950, 16] on span "keyboard_arrow_down" at bounding box center [943, 19] width 17 height 17
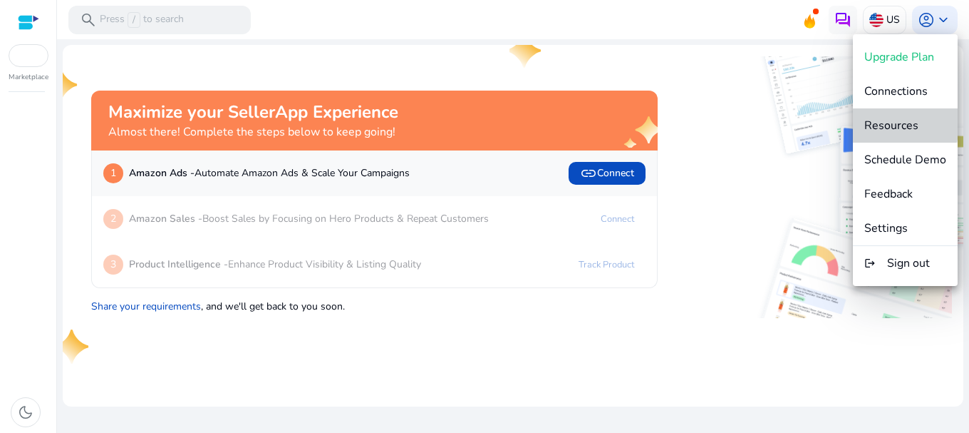
click at [902, 123] on span "Resources" at bounding box center [892, 126] width 54 height 16
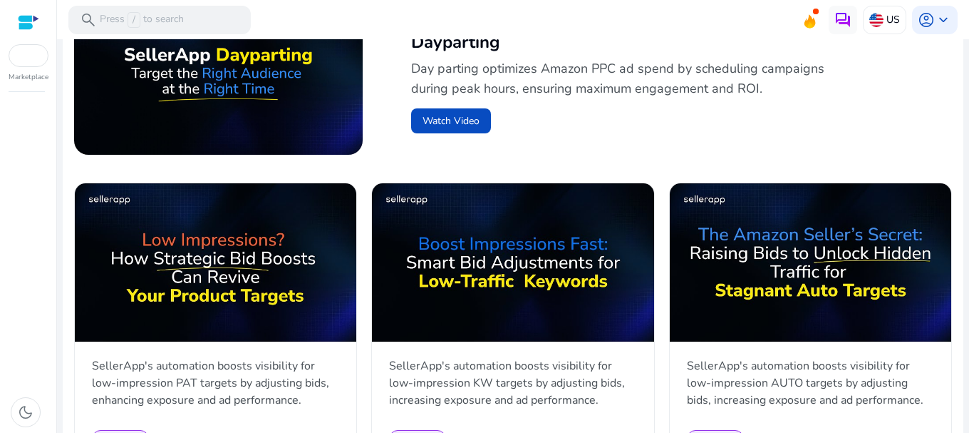
scroll to position [624, 0]
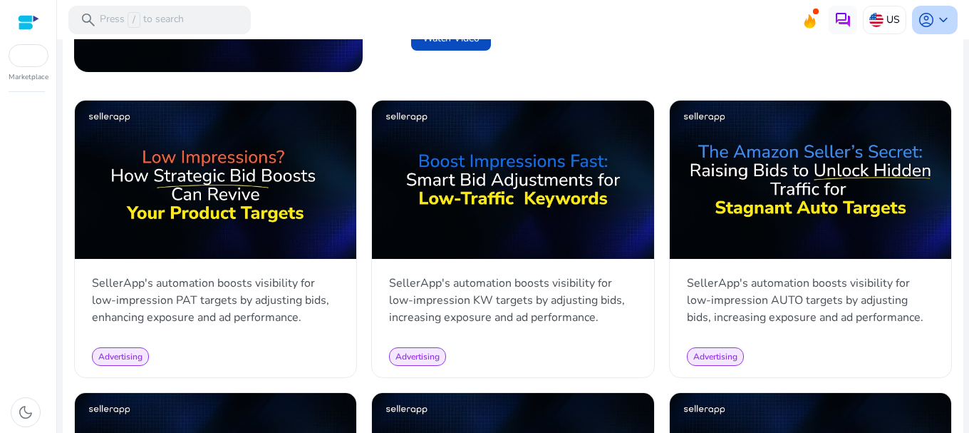
click at [940, 22] on span "keyboard_arrow_down" at bounding box center [943, 19] width 17 height 17
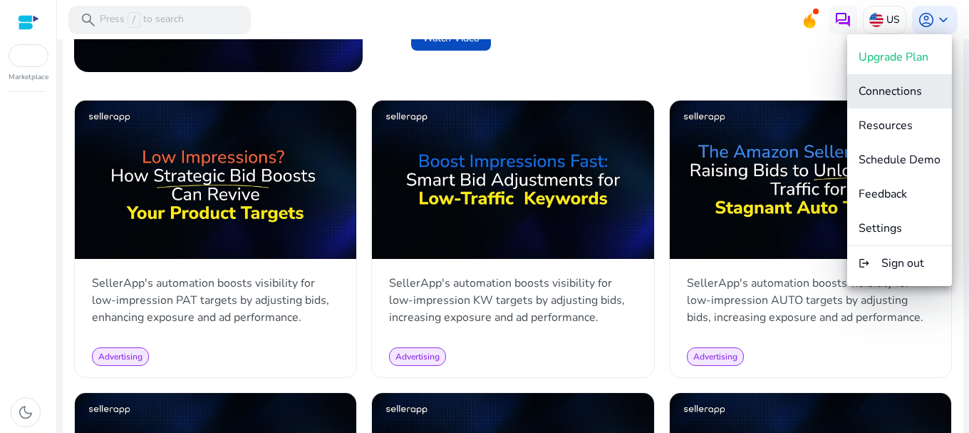
click at [895, 99] on button "Connections" at bounding box center [900, 91] width 105 height 34
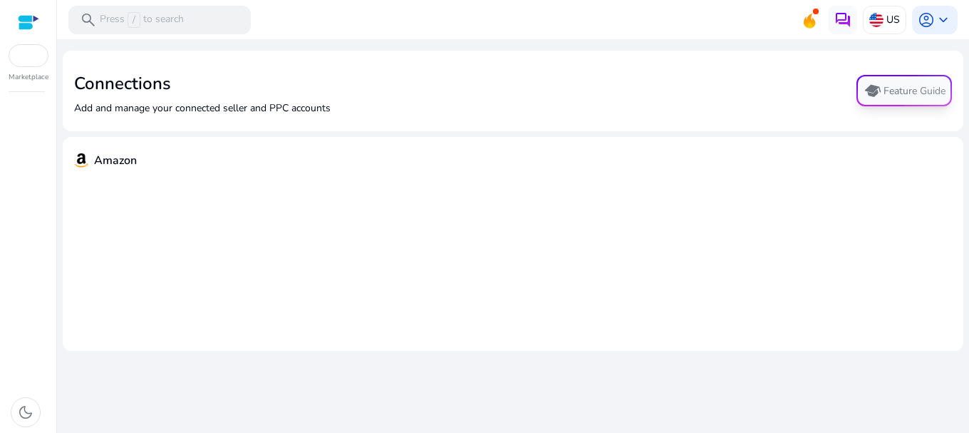
click at [918, 93] on button "school Feature Guide" at bounding box center [905, 90] width 96 height 31
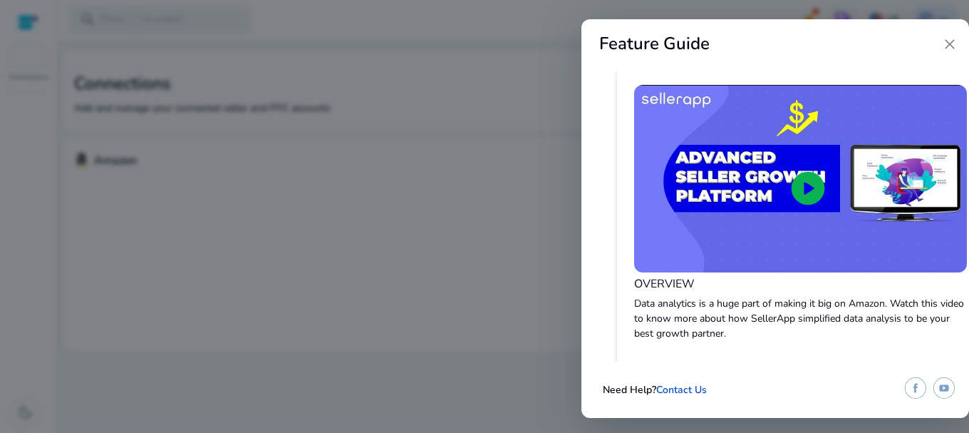
click at [952, 47] on span "close" at bounding box center [950, 44] width 17 height 17
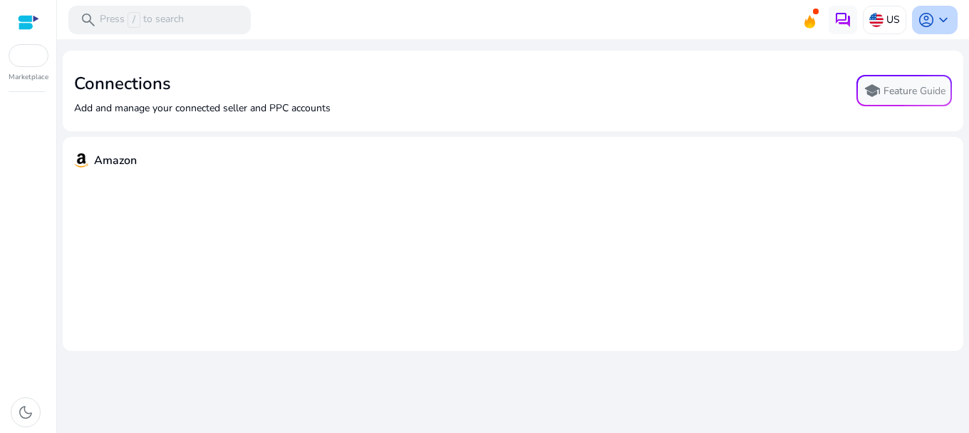
click at [933, 19] on span "account_circle" at bounding box center [926, 19] width 17 height 17
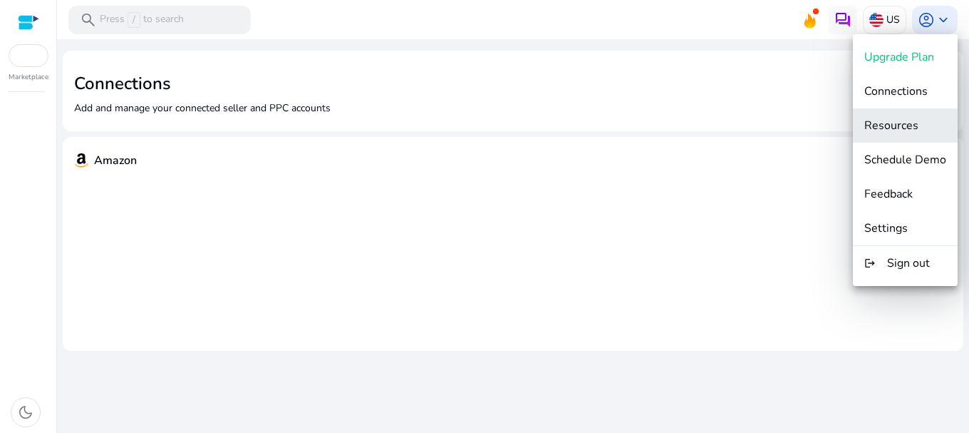
click at [891, 130] on span "Resources" at bounding box center [892, 126] width 54 height 16
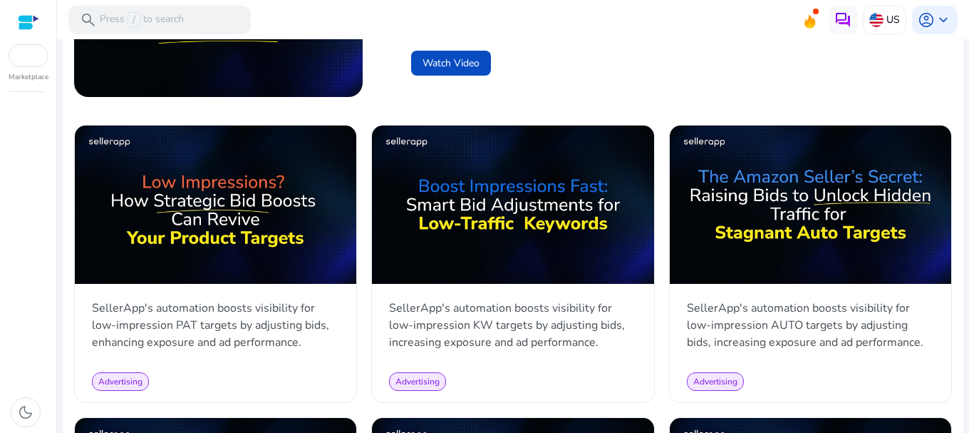
scroll to position [636, 0]
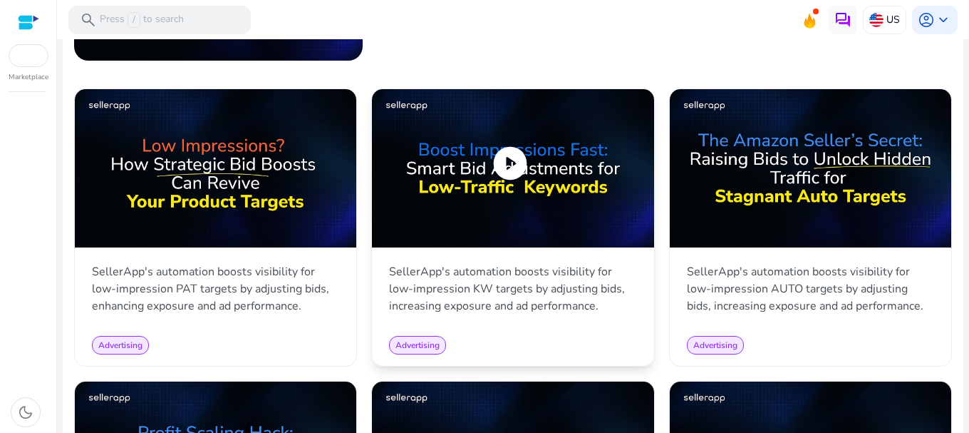
click at [505, 163] on span "play_circle" at bounding box center [510, 163] width 40 height 40
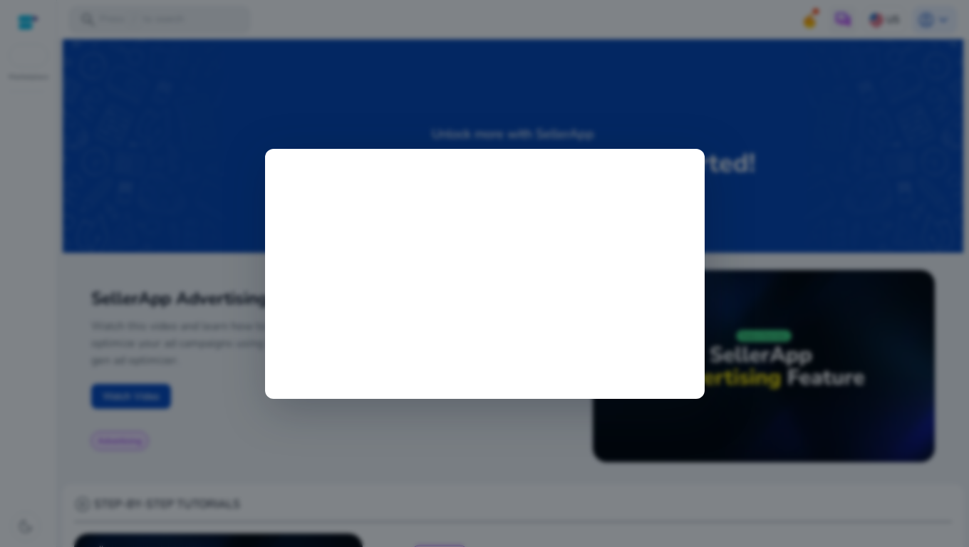
scroll to position [636, 0]
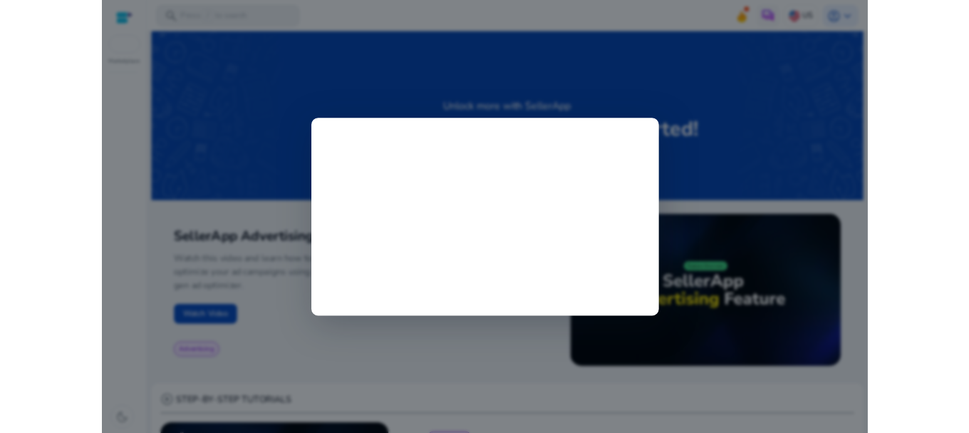
scroll to position [636, 0]
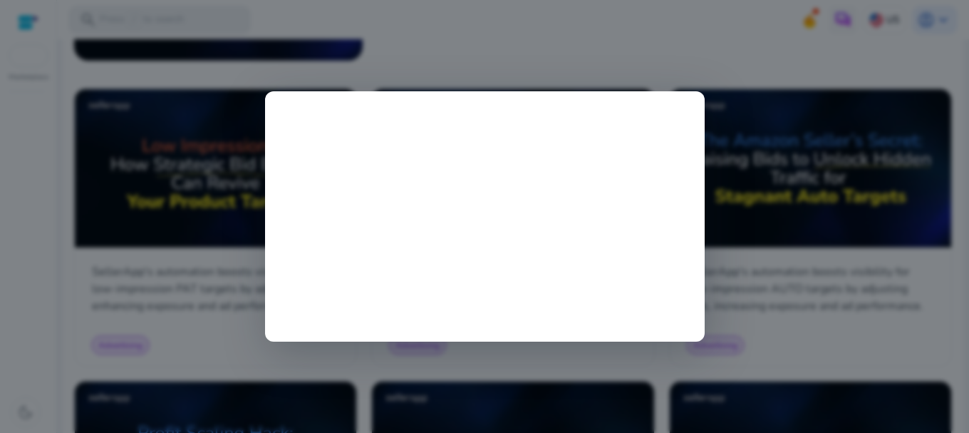
click at [753, 214] on div at bounding box center [484, 216] width 969 height 433
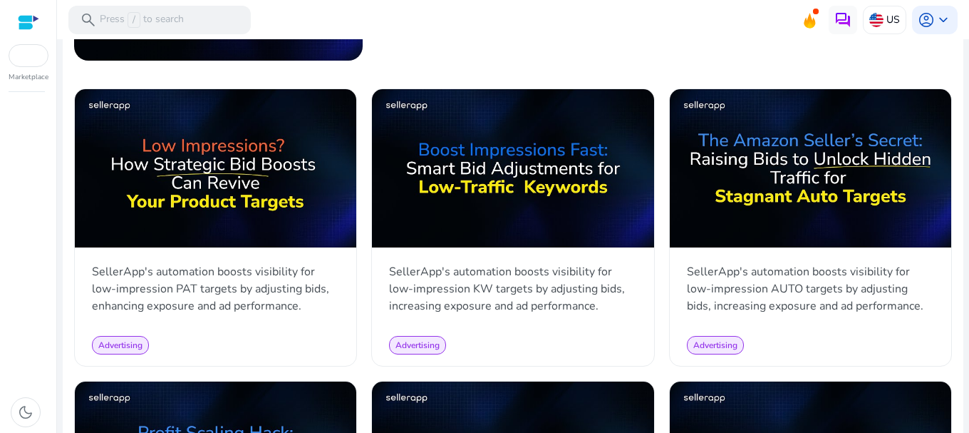
click at [753, 214] on img at bounding box center [811, 168] width 282 height 158
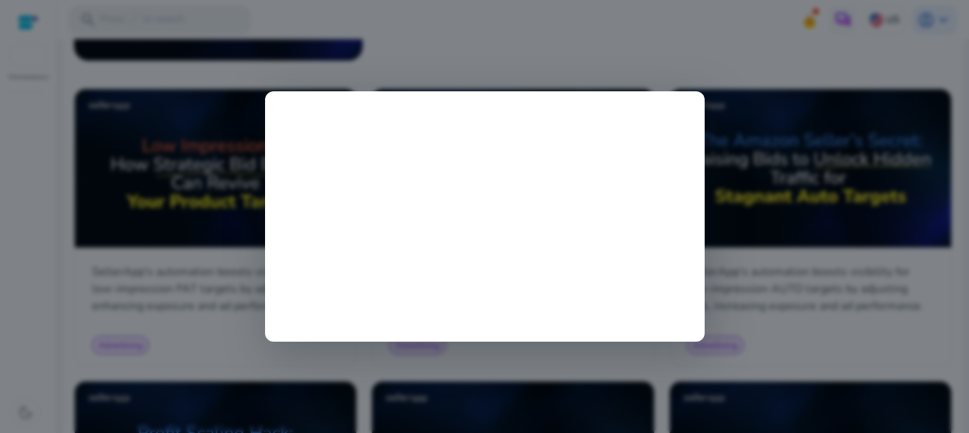
click at [813, 178] on div at bounding box center [484, 216] width 969 height 433
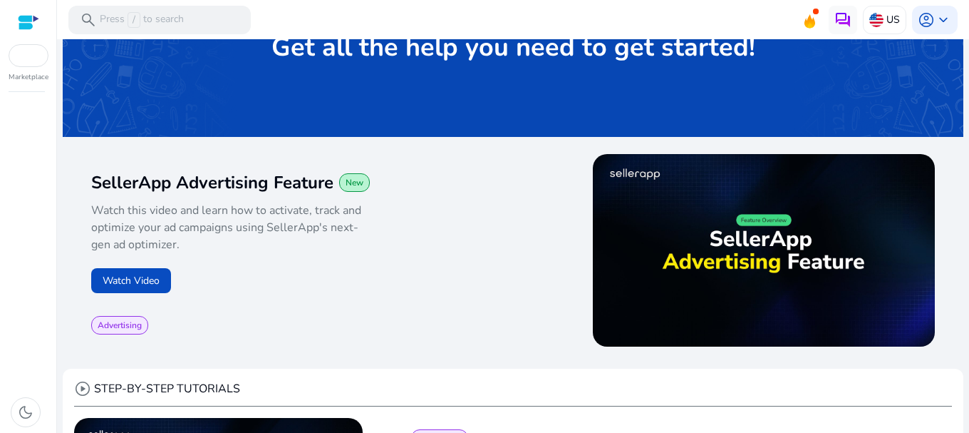
scroll to position [0, 0]
